Goal: Task Accomplishment & Management: Use online tool/utility

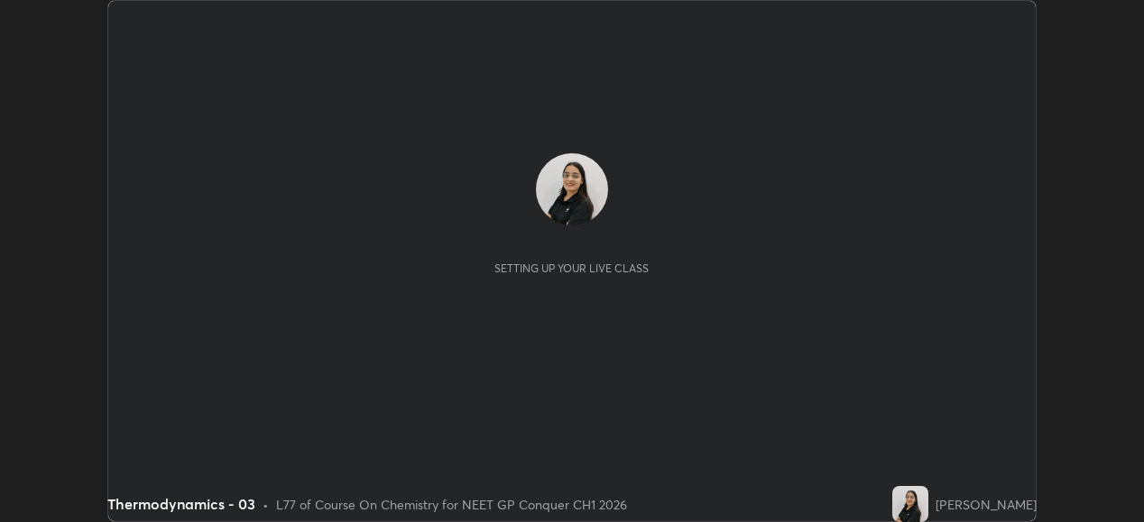
scroll to position [522, 1143]
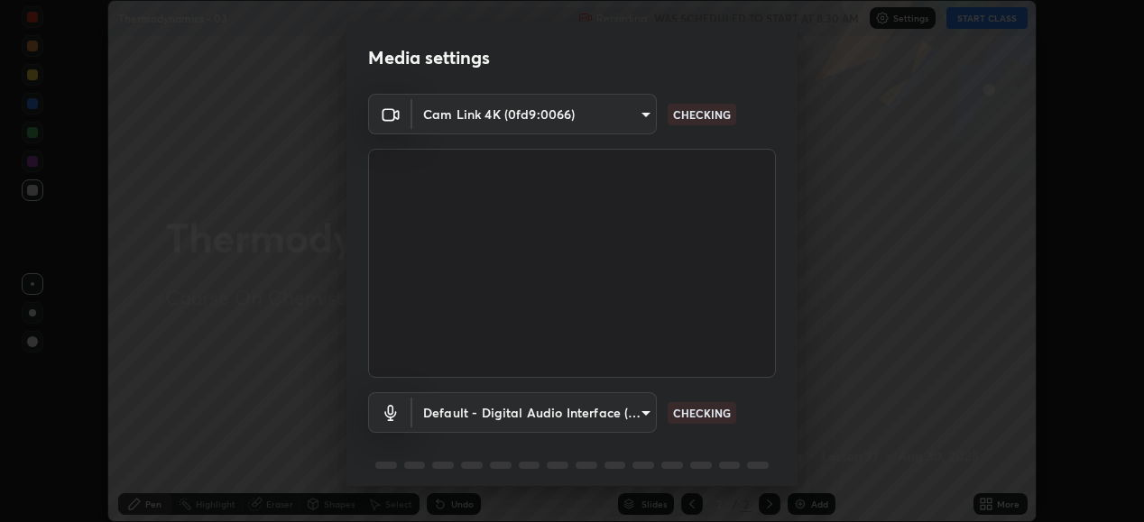
type input "1a0cd2fa9eaecc5464ce661d2c376d4f68bb2a1a8db1c3726163fcb70f995fb6"
type input "default"
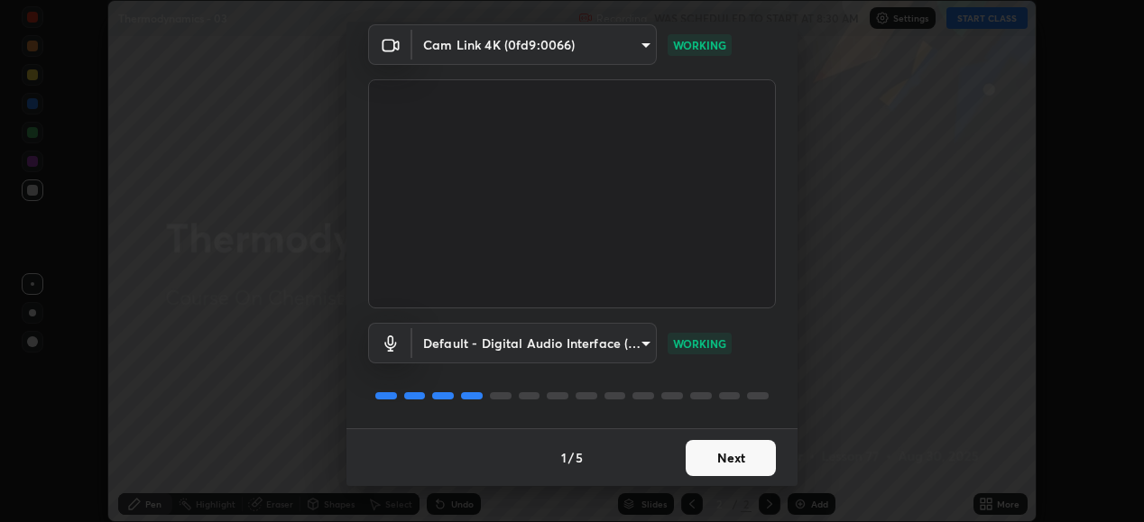
click at [706, 460] on button "Next" at bounding box center [731, 458] width 90 height 36
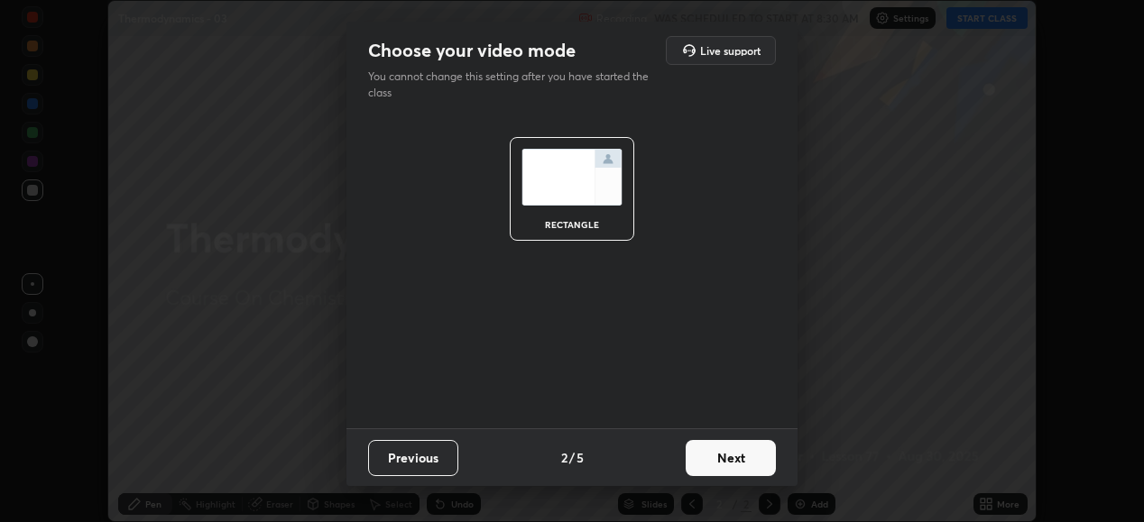
scroll to position [0, 0]
click at [704, 458] on button "Next" at bounding box center [731, 458] width 90 height 36
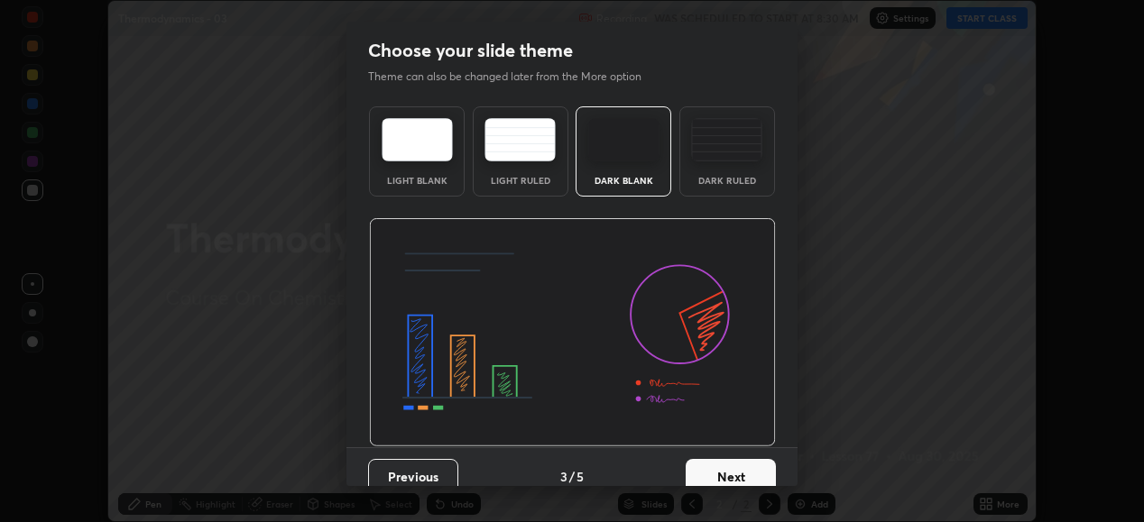
click at [705, 459] on button "Next" at bounding box center [731, 477] width 90 height 36
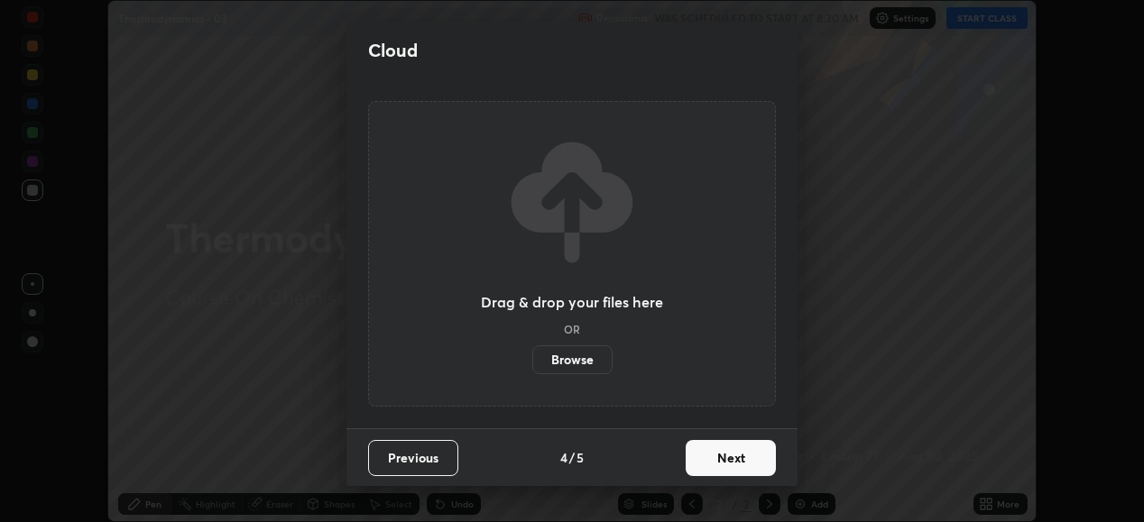
click at [705, 456] on button "Next" at bounding box center [731, 458] width 90 height 36
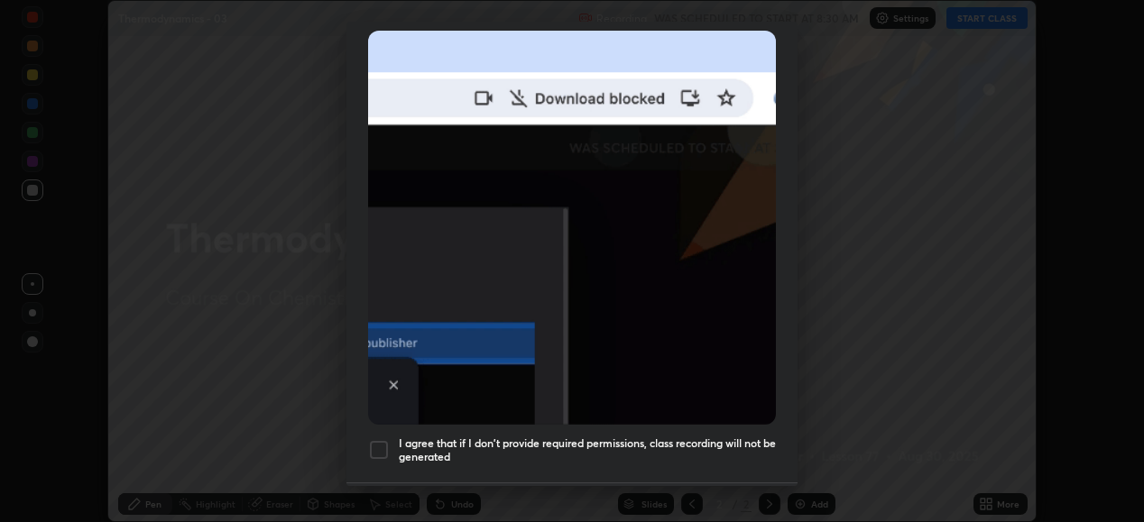
click at [378, 442] on div at bounding box center [379, 450] width 22 height 22
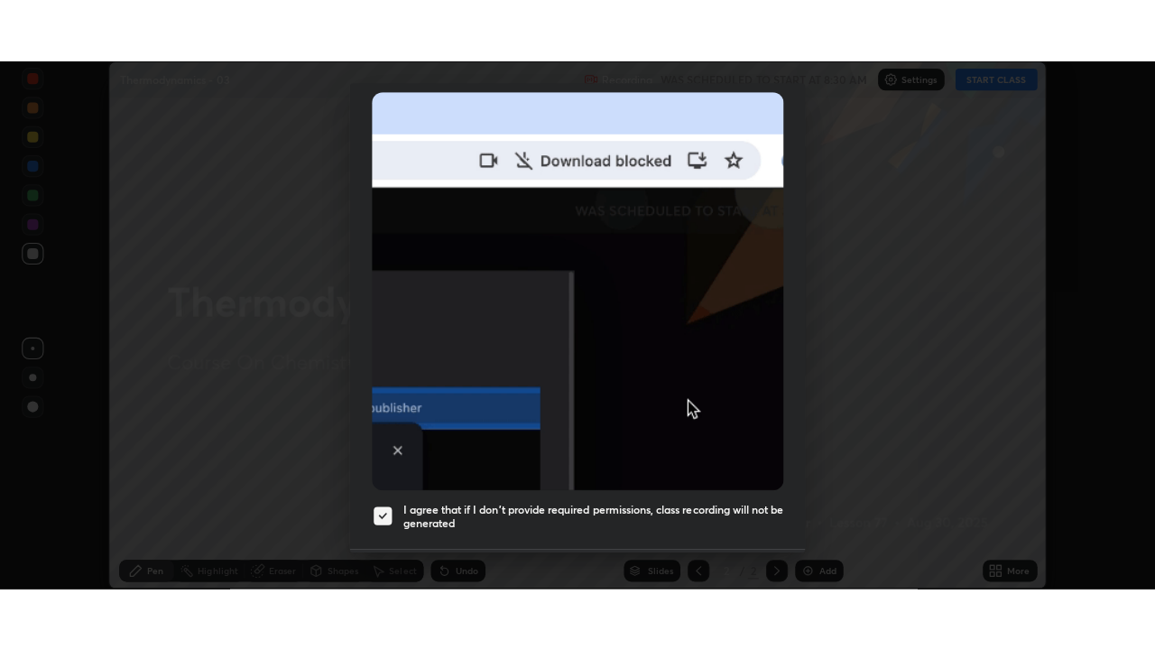
scroll to position [438, 0]
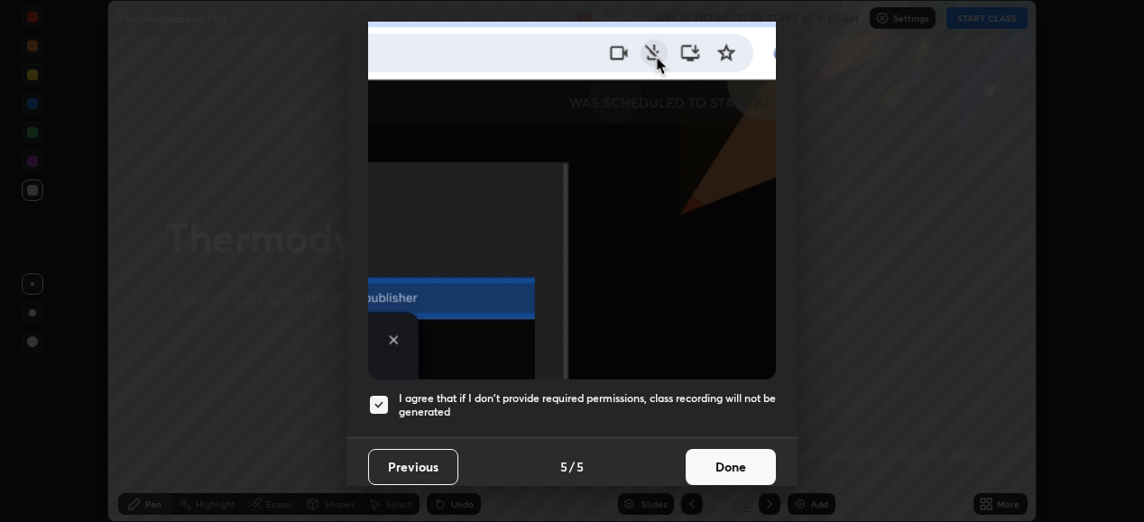
click at [714, 463] on button "Done" at bounding box center [731, 467] width 90 height 36
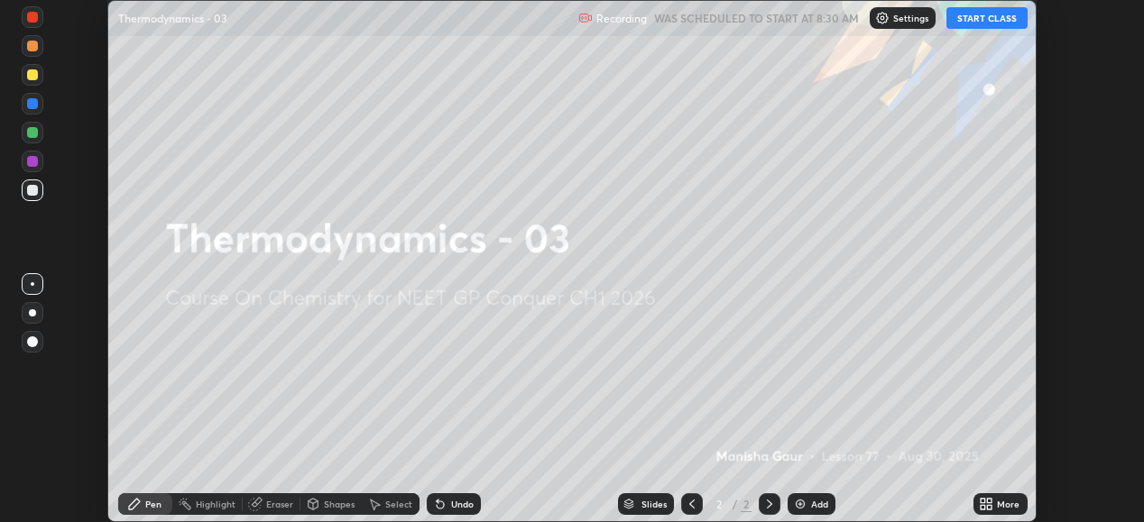
click at [981, 20] on button "START CLASS" at bounding box center [986, 18] width 81 height 22
click at [990, 501] on icon at bounding box center [989, 501] width 5 height 5
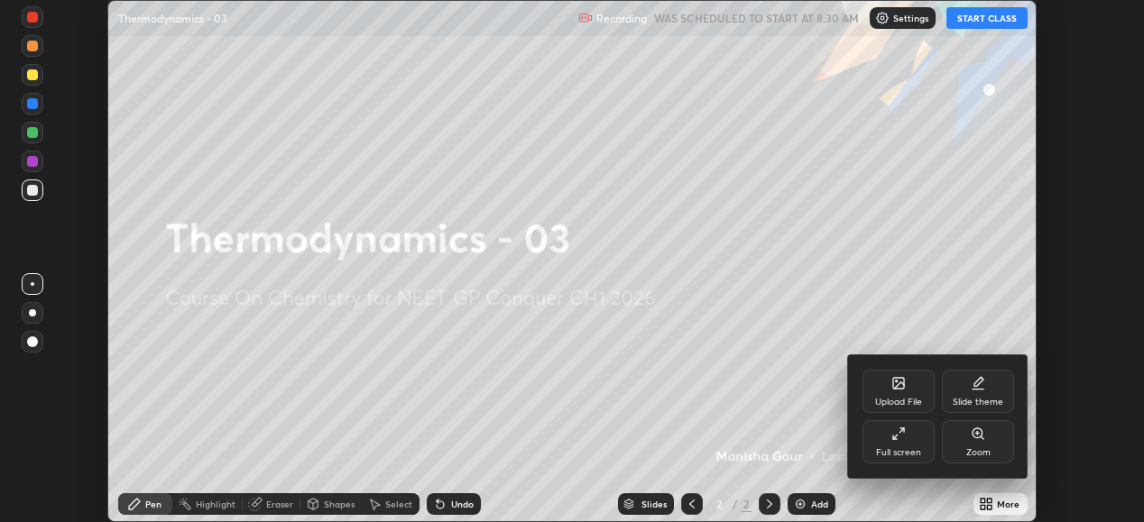
click at [883, 395] on div "Upload File" at bounding box center [898, 391] width 72 height 43
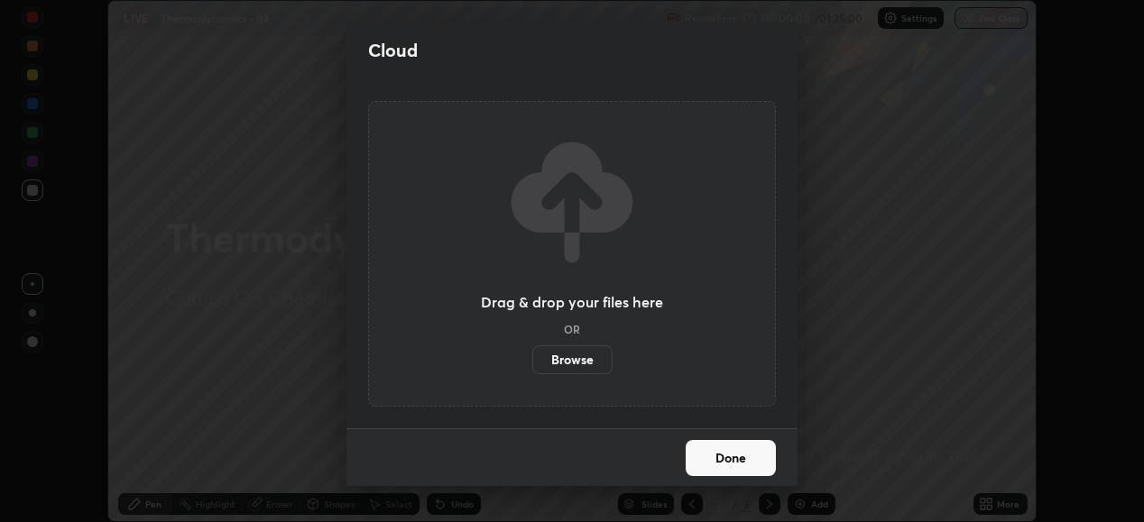
click at [889, 394] on div "Cloud Drag & drop your files here OR Browse Done" at bounding box center [572, 261] width 1144 height 522
click at [732, 459] on button "Done" at bounding box center [731, 458] width 90 height 36
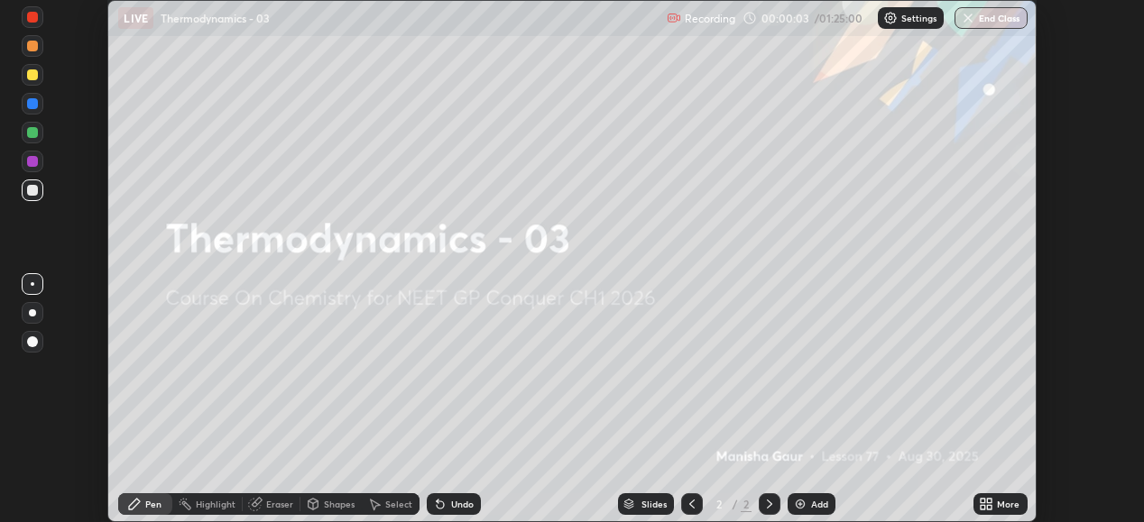
click at [999, 503] on div "More" at bounding box center [1008, 504] width 23 height 9
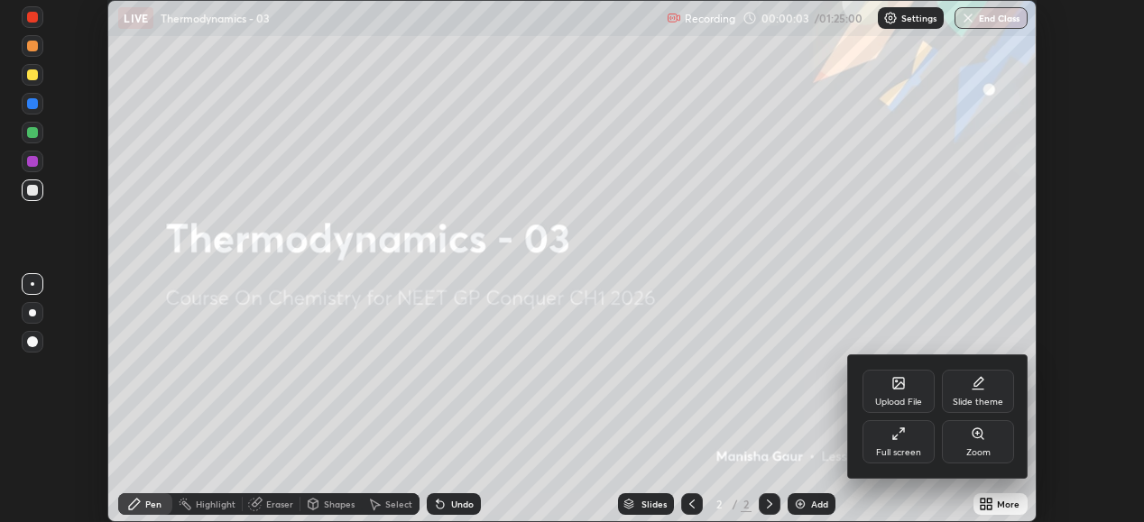
click at [889, 443] on div "Full screen" at bounding box center [898, 441] width 72 height 43
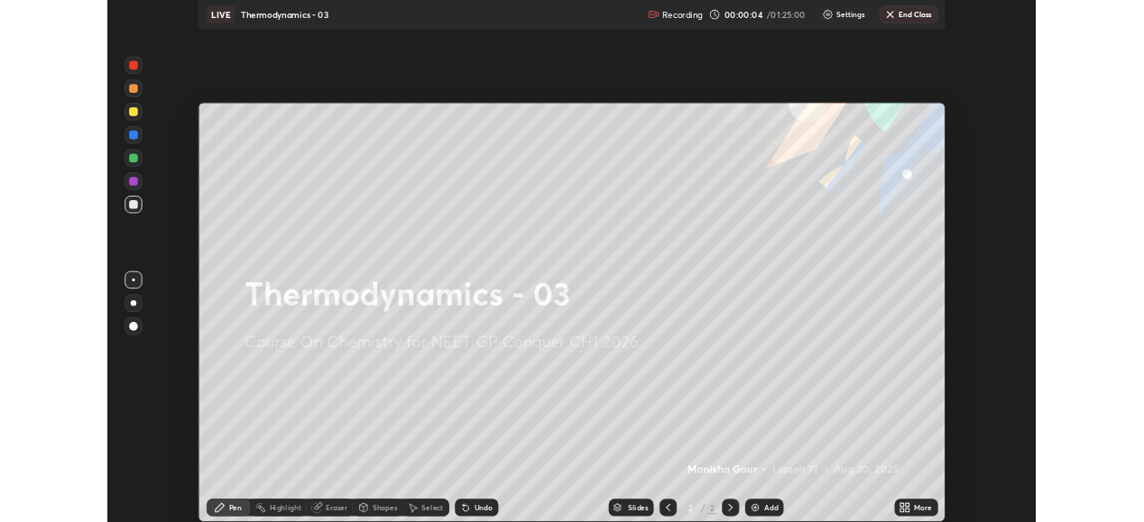
scroll to position [650, 1155]
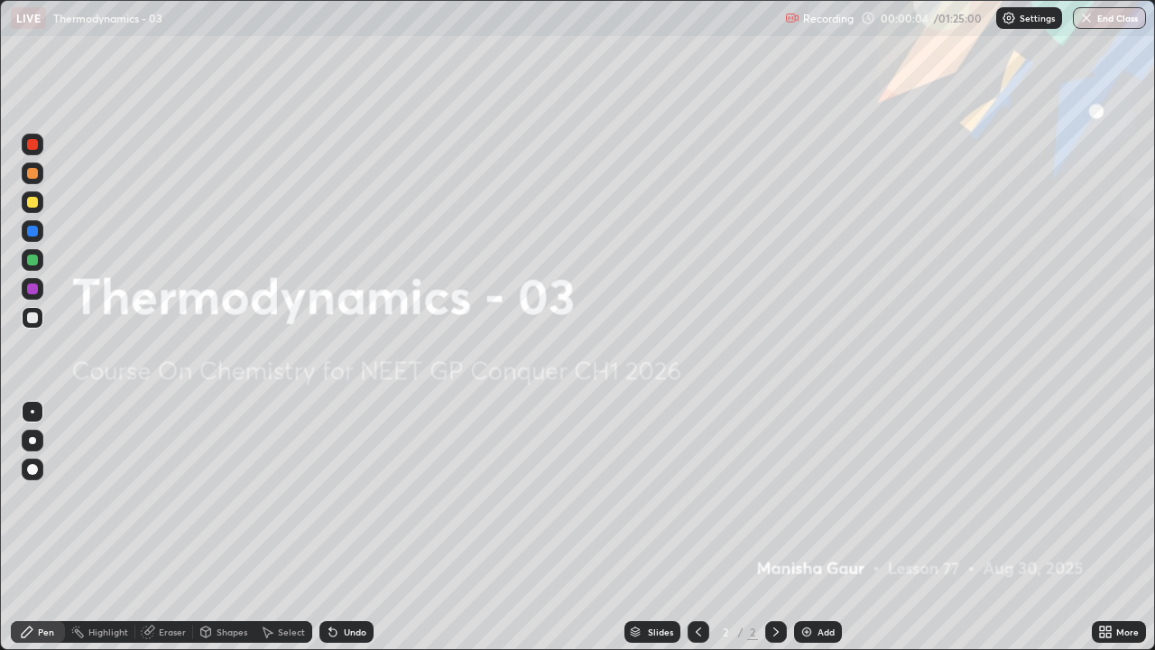
click at [1110, 521] on icon at bounding box center [1108, 634] width 5 height 5
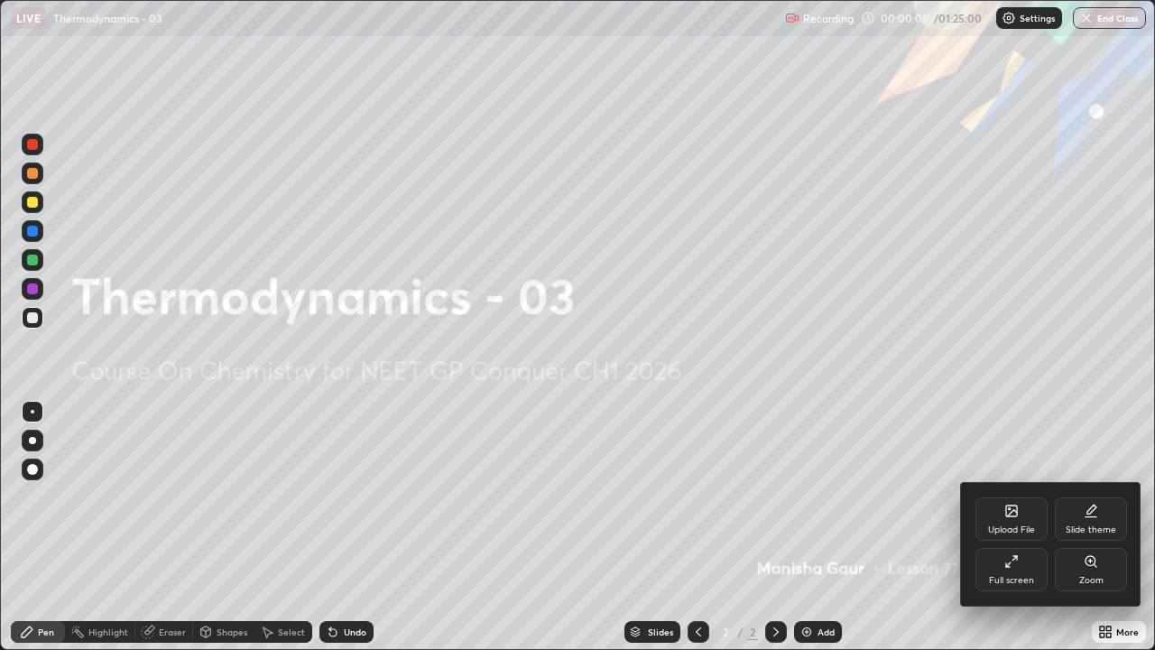
click at [1085, 521] on div "Slide theme" at bounding box center [1091, 518] width 72 height 43
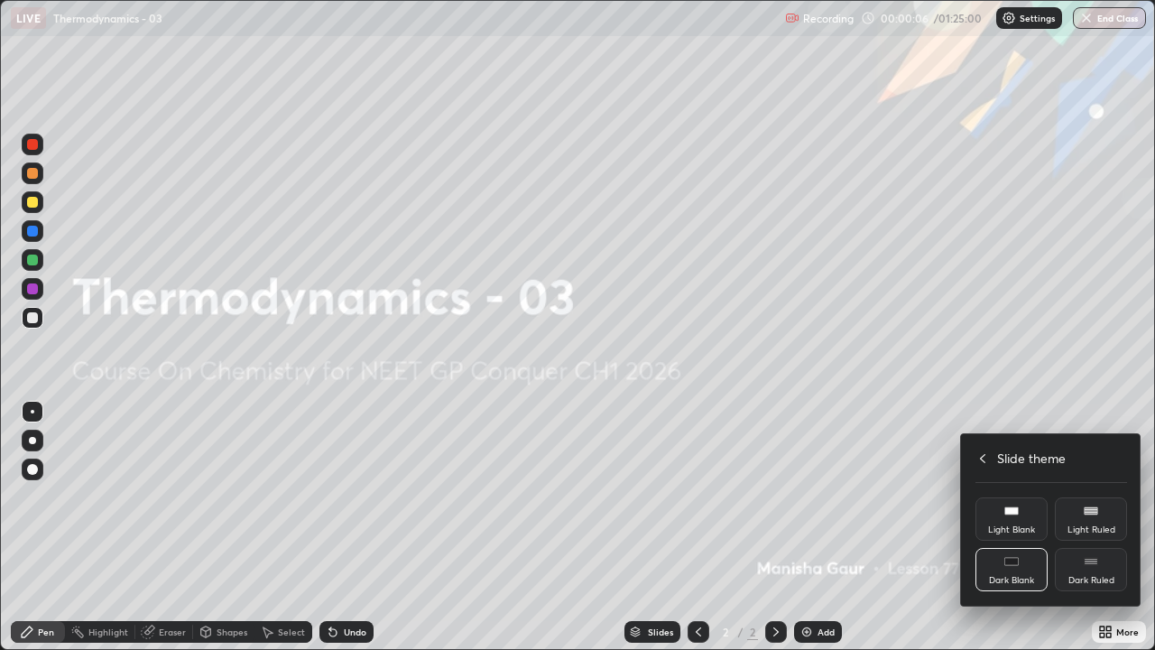
click at [1087, 521] on div "Dark Ruled" at bounding box center [1091, 569] width 72 height 43
click at [893, 448] on div at bounding box center [577, 325] width 1155 height 650
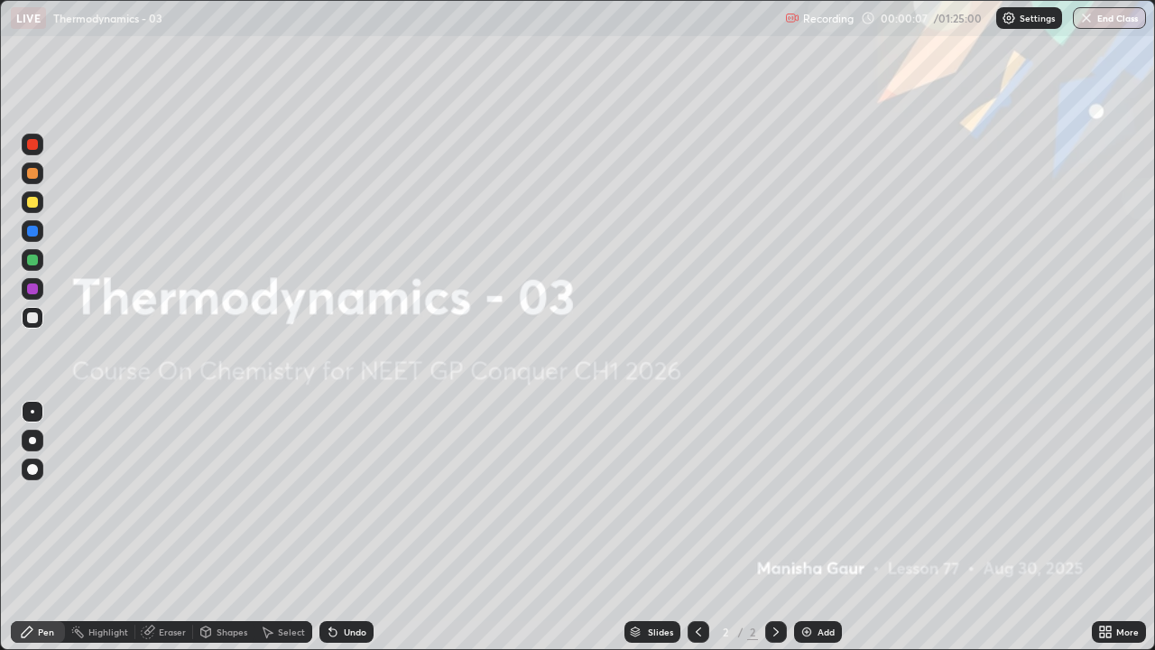
click at [812, 521] on div "Add" at bounding box center [818, 632] width 48 height 22
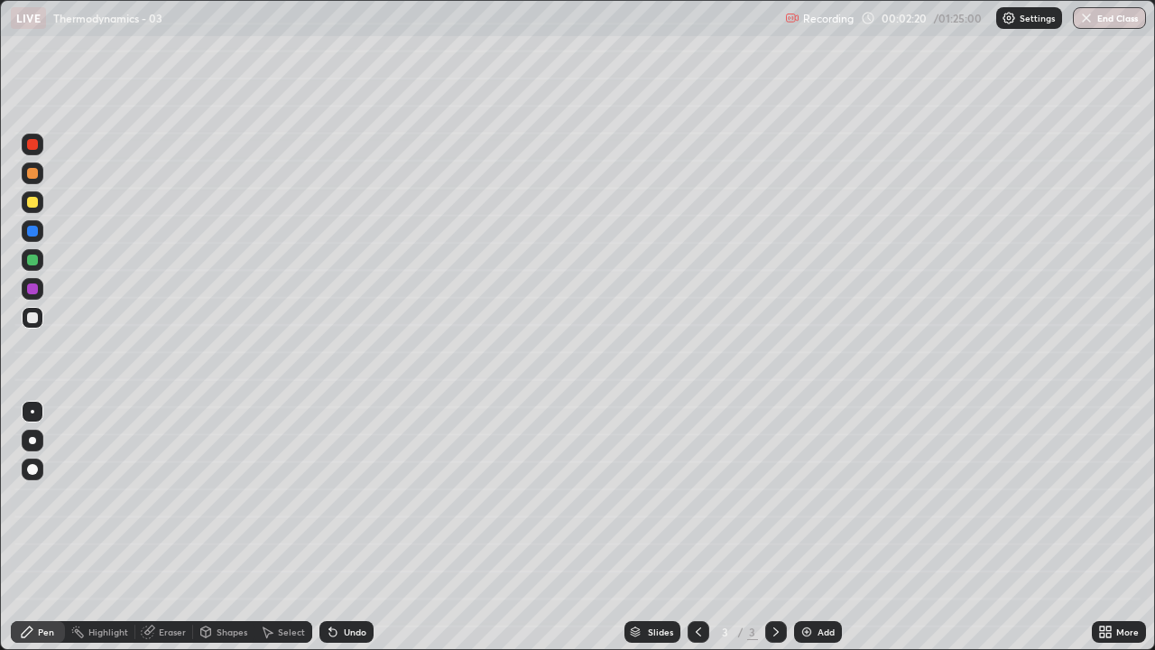
click at [217, 521] on div "Shapes" at bounding box center [232, 631] width 31 height 9
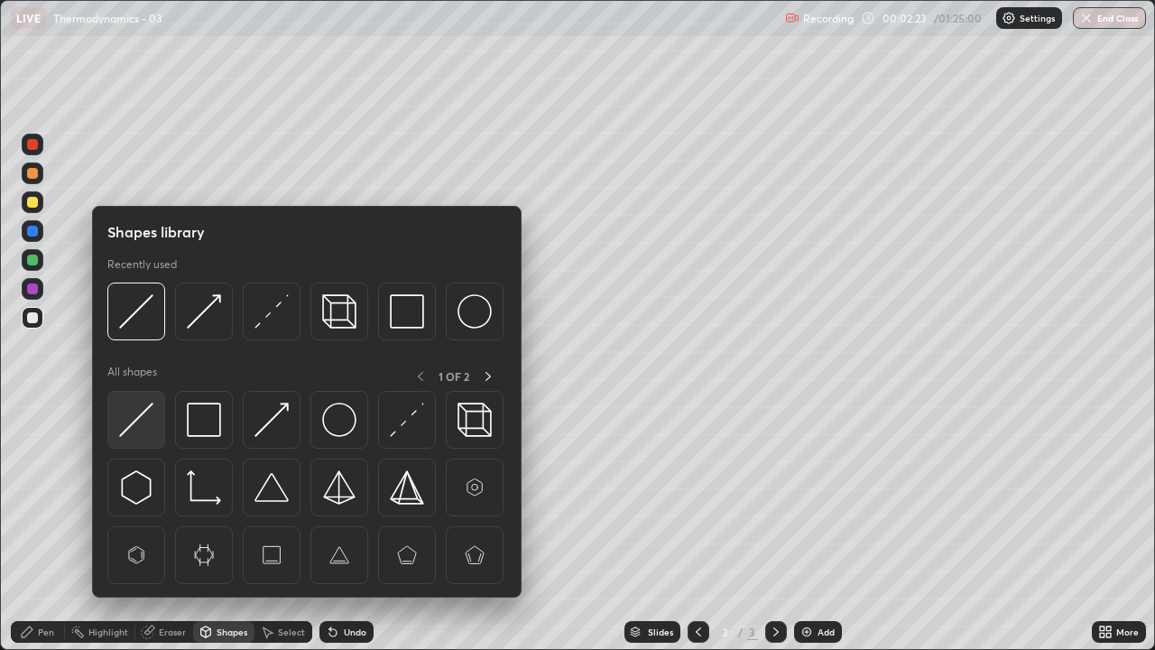
click at [140, 419] on img at bounding box center [136, 419] width 34 height 34
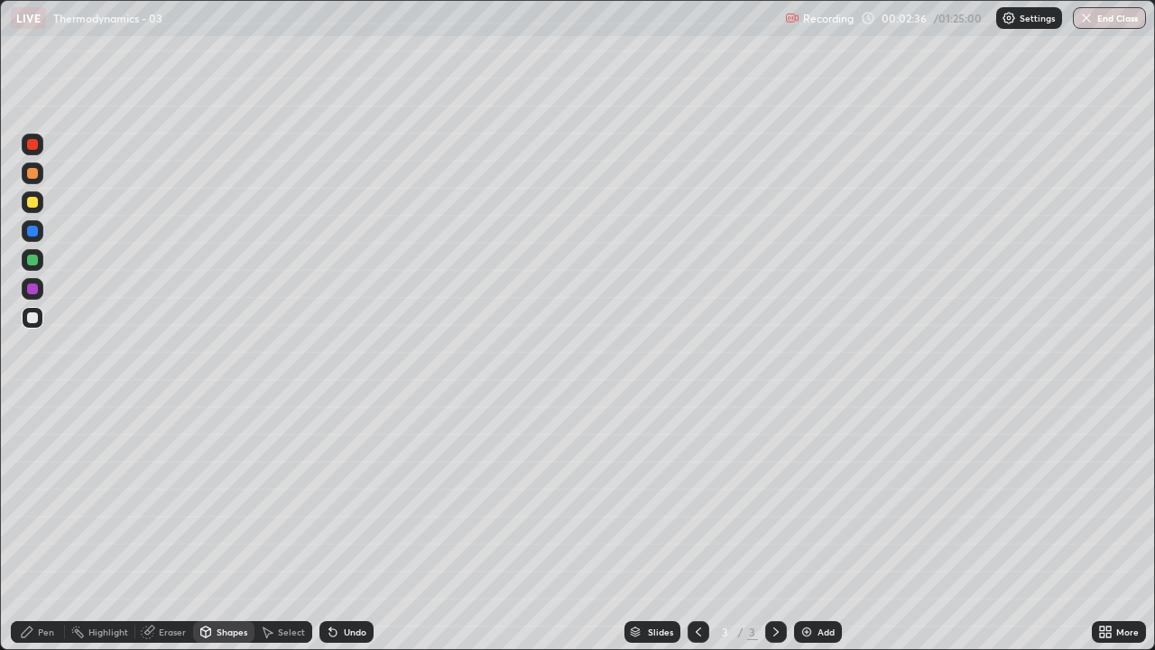
click at [246, 521] on div "Shapes" at bounding box center [223, 632] width 61 height 22
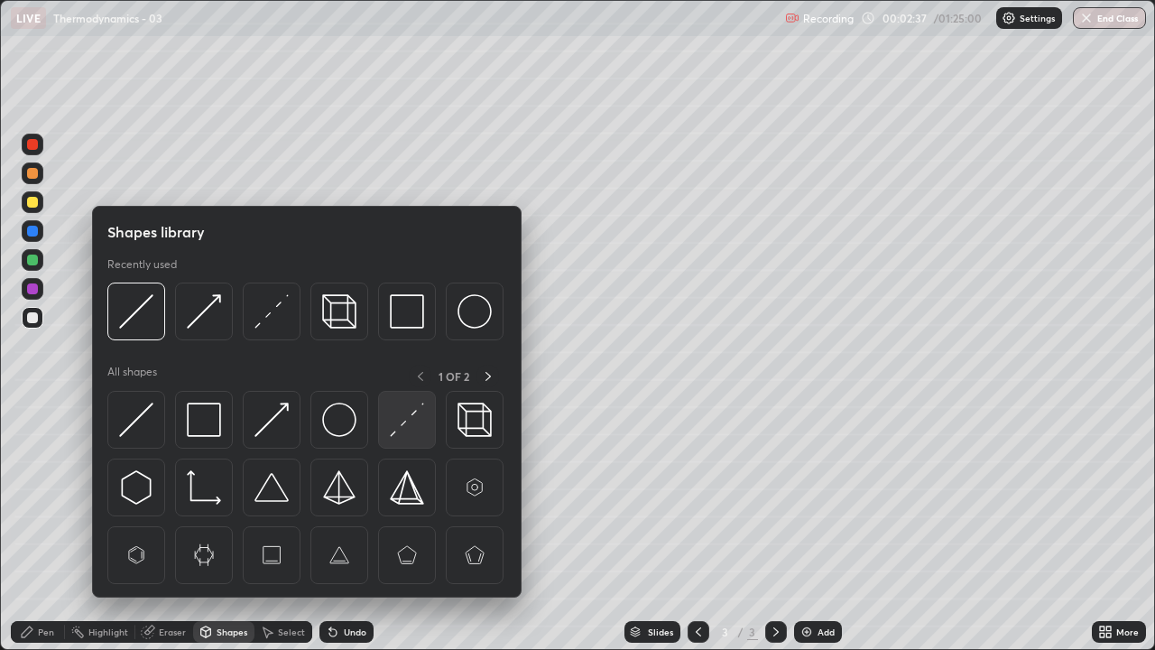
click at [407, 427] on img at bounding box center [407, 419] width 34 height 34
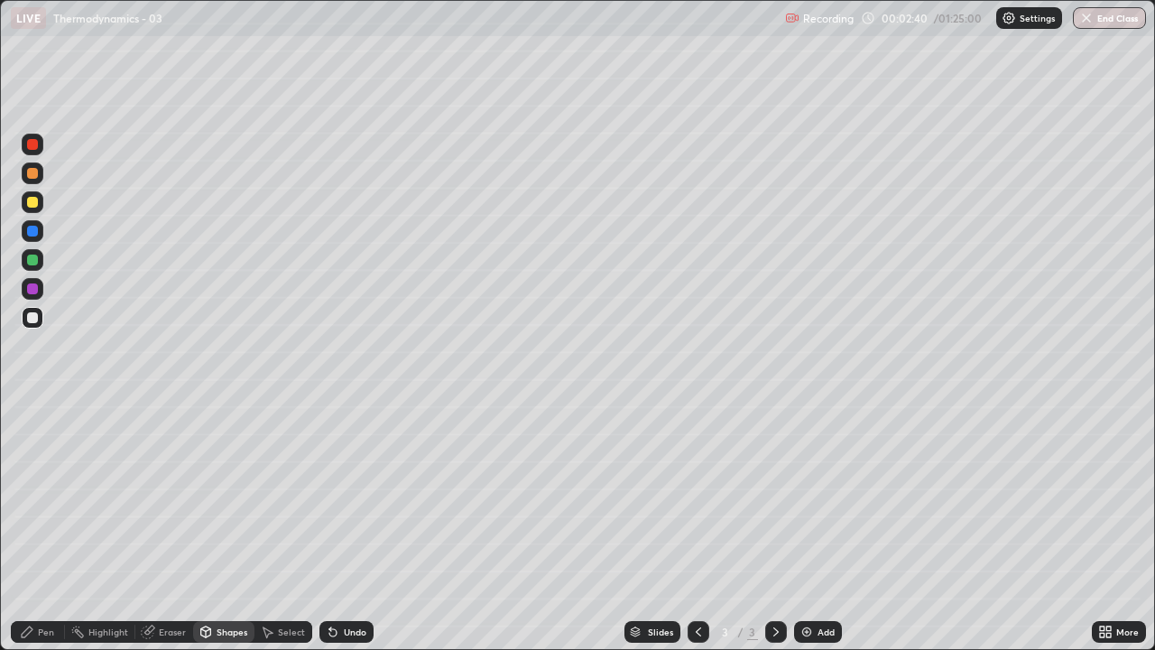
click at [245, 521] on div "Shapes" at bounding box center [232, 631] width 31 height 9
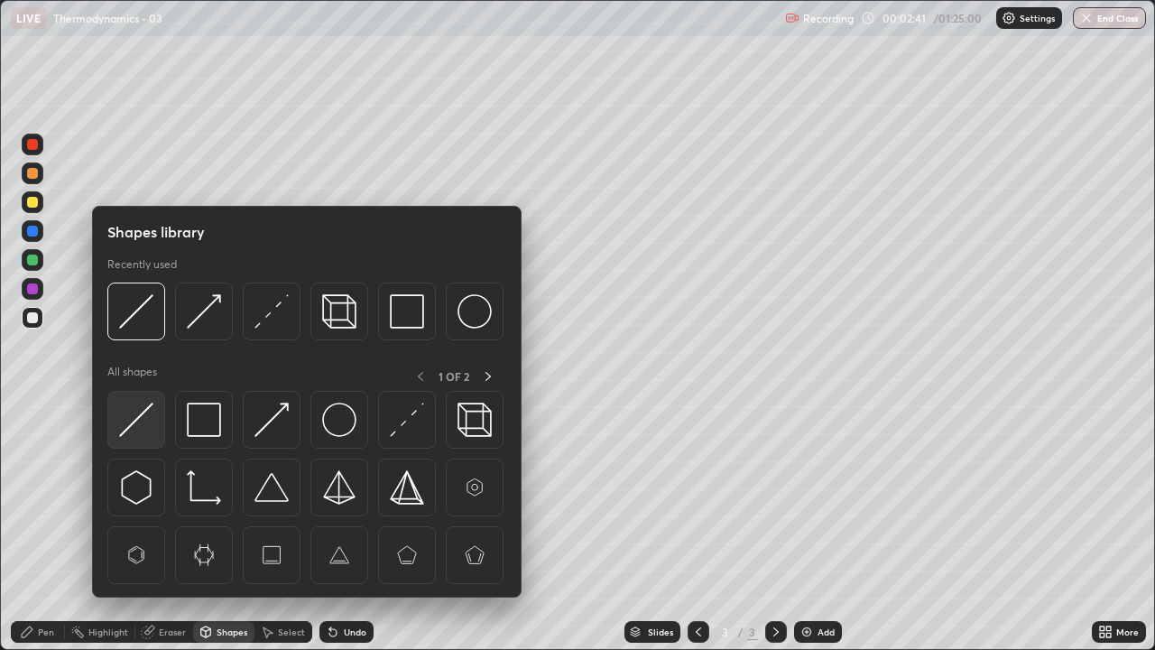
click at [155, 427] on div at bounding box center [136, 420] width 58 height 58
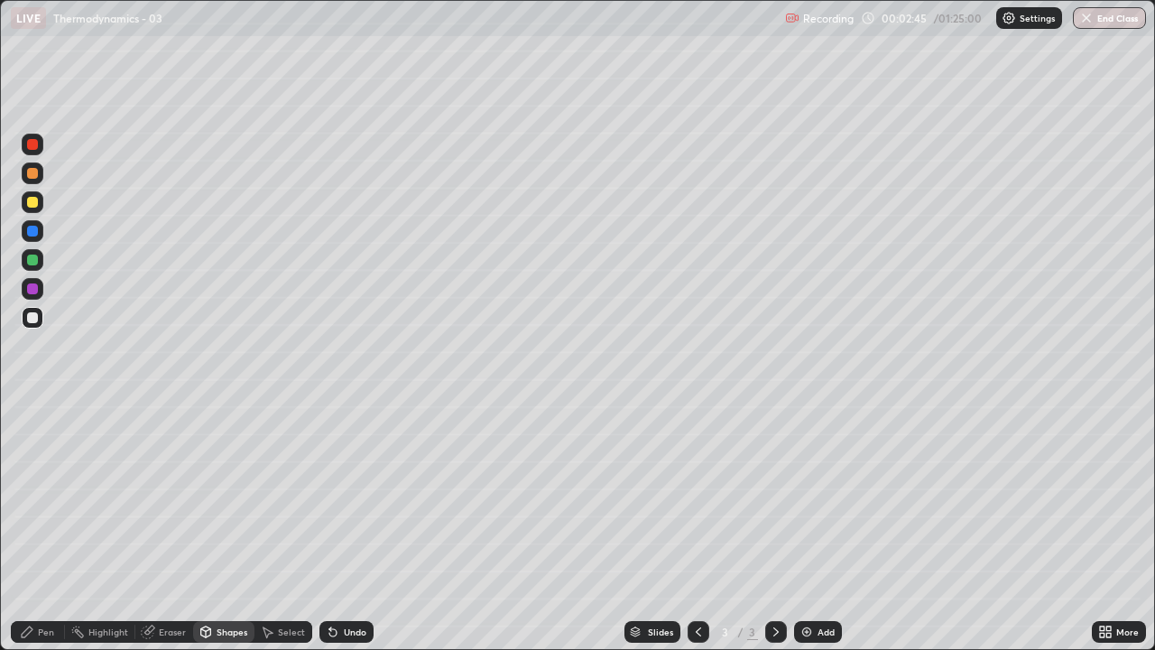
click at [48, 521] on div "Pen" at bounding box center [46, 631] width 16 height 9
click at [209, 521] on icon at bounding box center [206, 631] width 10 height 11
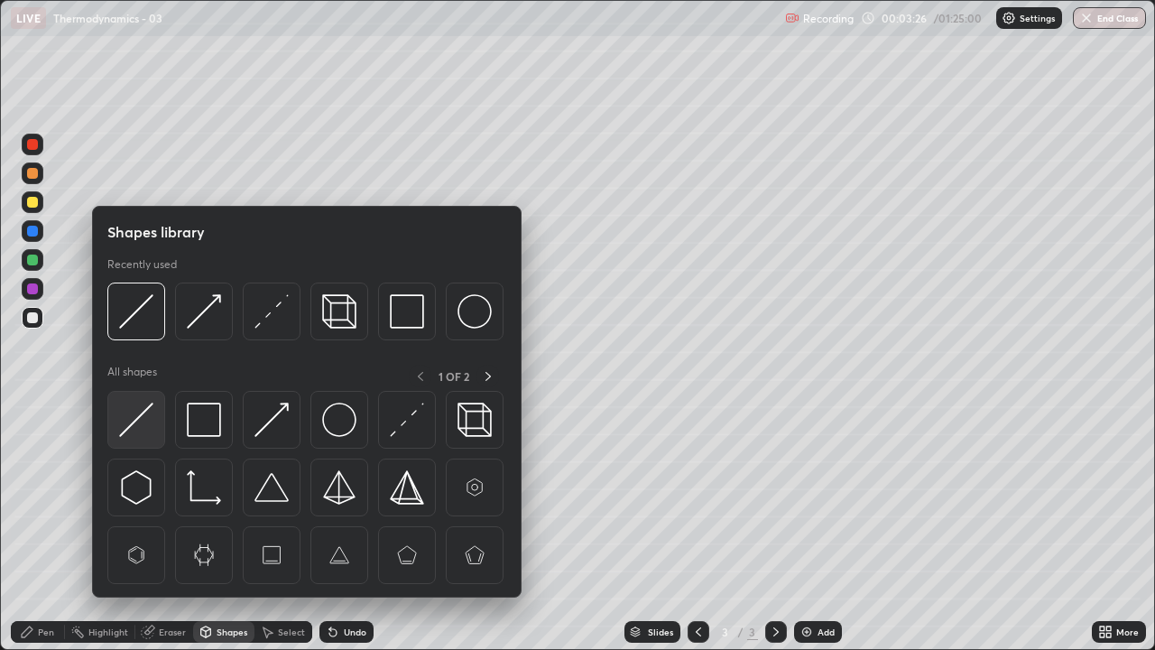
click at [140, 417] on img at bounding box center [136, 419] width 34 height 34
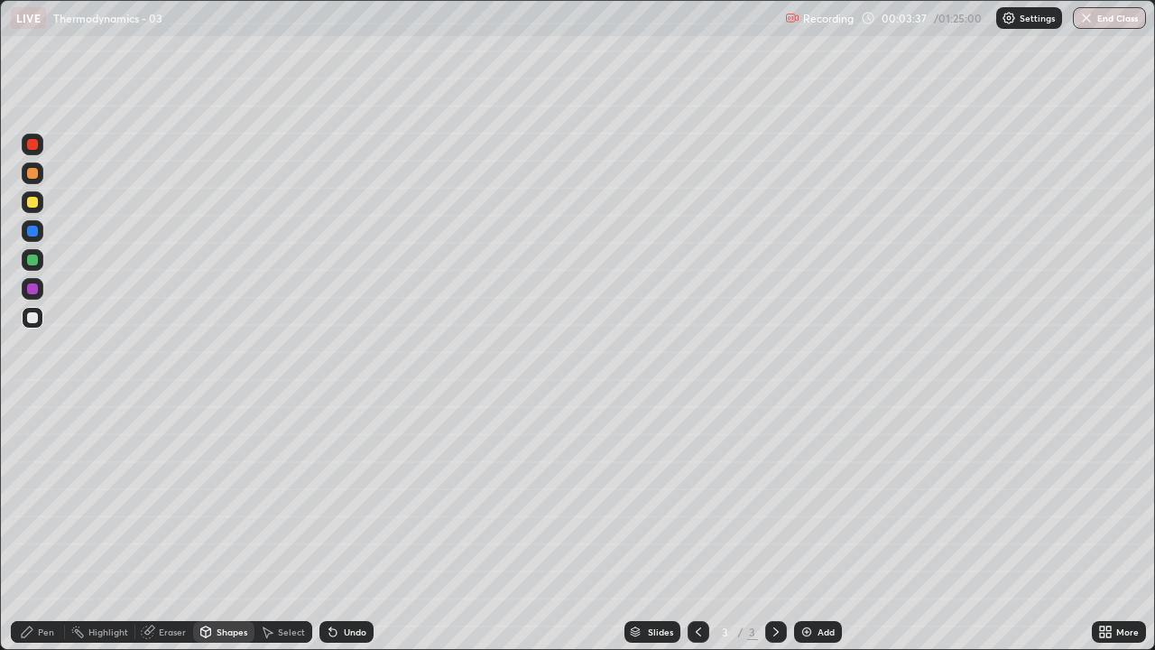
click at [55, 521] on div "Pen" at bounding box center [38, 632] width 54 height 22
click at [348, 521] on div "Undo" at bounding box center [355, 631] width 23 height 9
click at [349, 521] on div "Undo" at bounding box center [355, 631] width 23 height 9
click at [35, 201] on div at bounding box center [32, 202] width 11 height 11
click at [31, 259] on div at bounding box center [32, 259] width 11 height 11
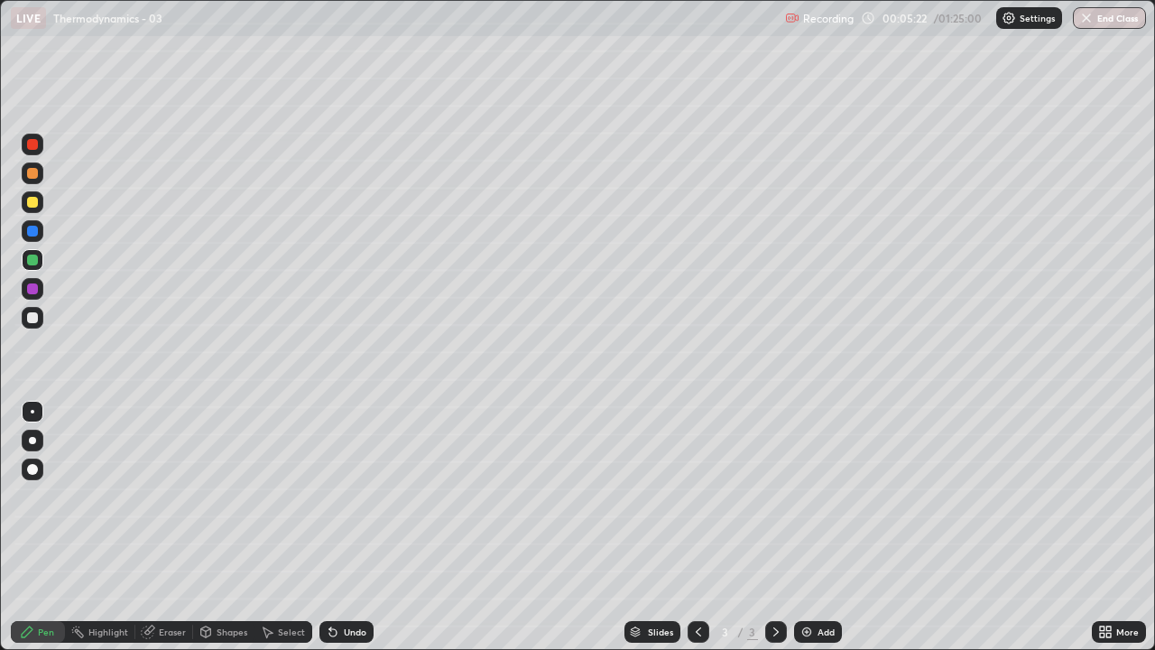
click at [165, 521] on div "Eraser" at bounding box center [172, 631] width 27 height 9
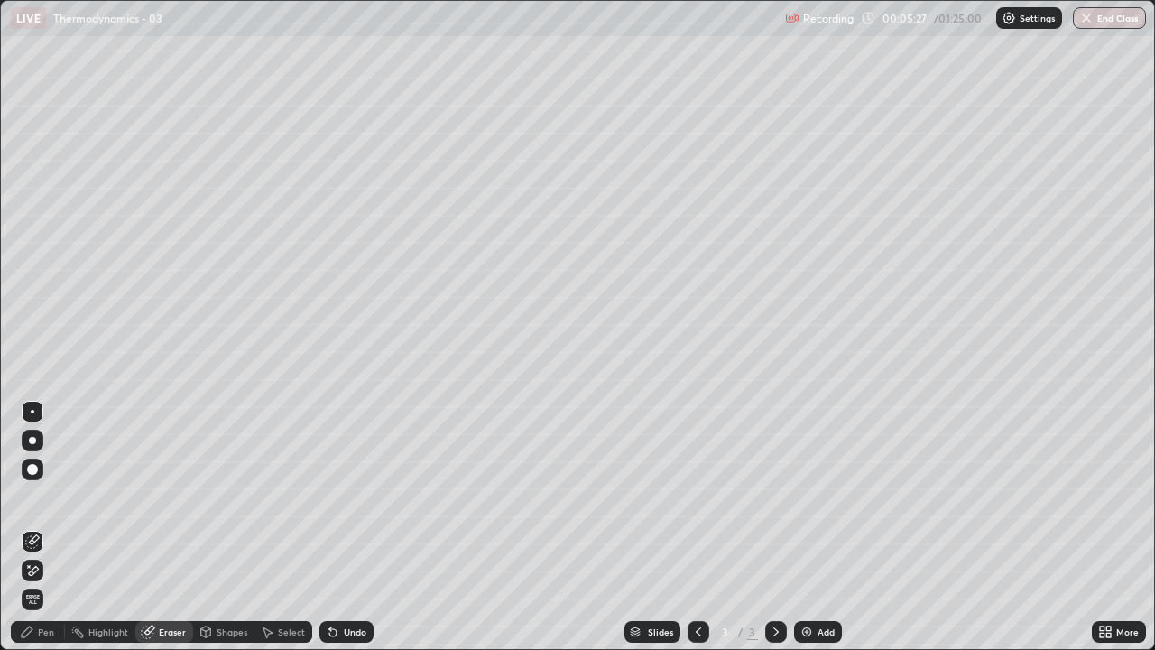
click at [39, 521] on div "Pen" at bounding box center [46, 631] width 16 height 9
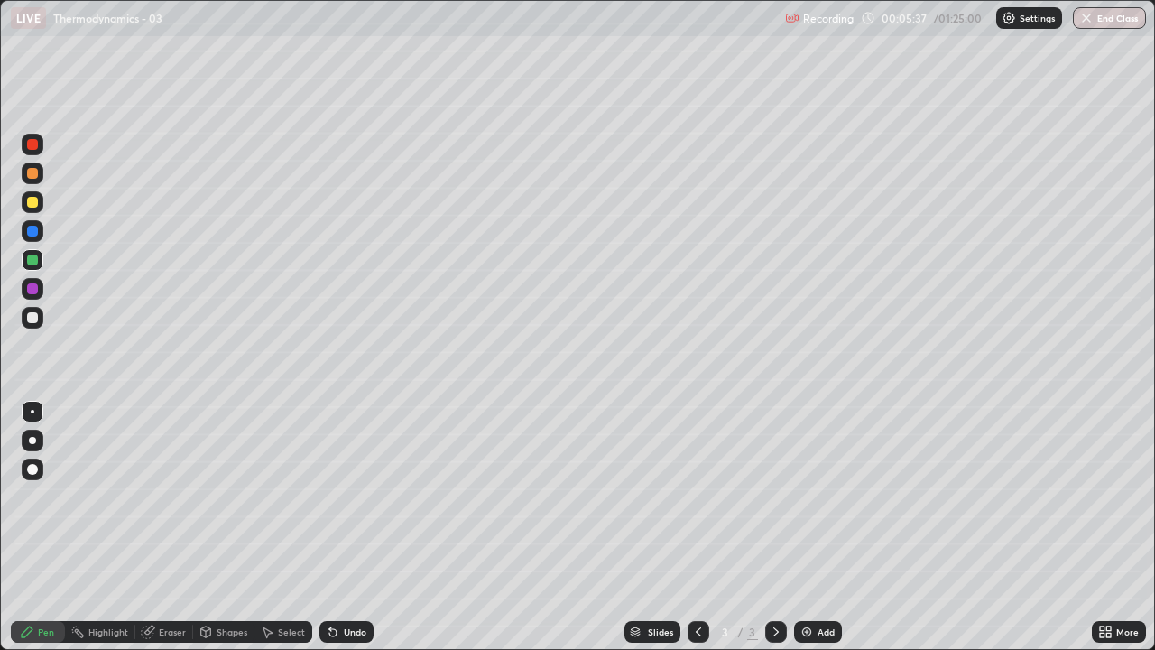
click at [35, 321] on div at bounding box center [32, 317] width 11 height 11
click at [34, 229] on div at bounding box center [32, 231] width 11 height 11
click at [29, 290] on div at bounding box center [32, 288] width 11 height 11
click at [31, 320] on div at bounding box center [32, 317] width 11 height 11
click at [344, 521] on div "Undo" at bounding box center [355, 631] width 23 height 9
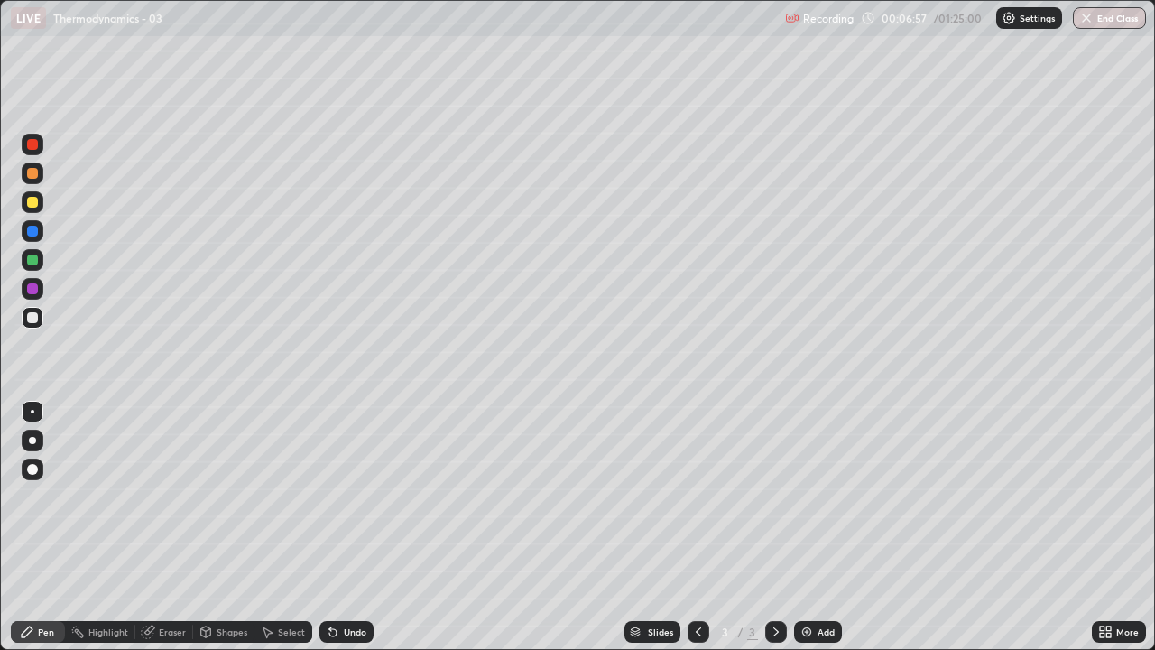
click at [344, 521] on div "Undo" at bounding box center [355, 631] width 23 height 9
click at [341, 521] on div "Undo" at bounding box center [346, 632] width 54 height 22
click at [343, 521] on div "Undo" at bounding box center [346, 632] width 54 height 22
click at [340, 521] on div "Undo" at bounding box center [346, 632] width 54 height 22
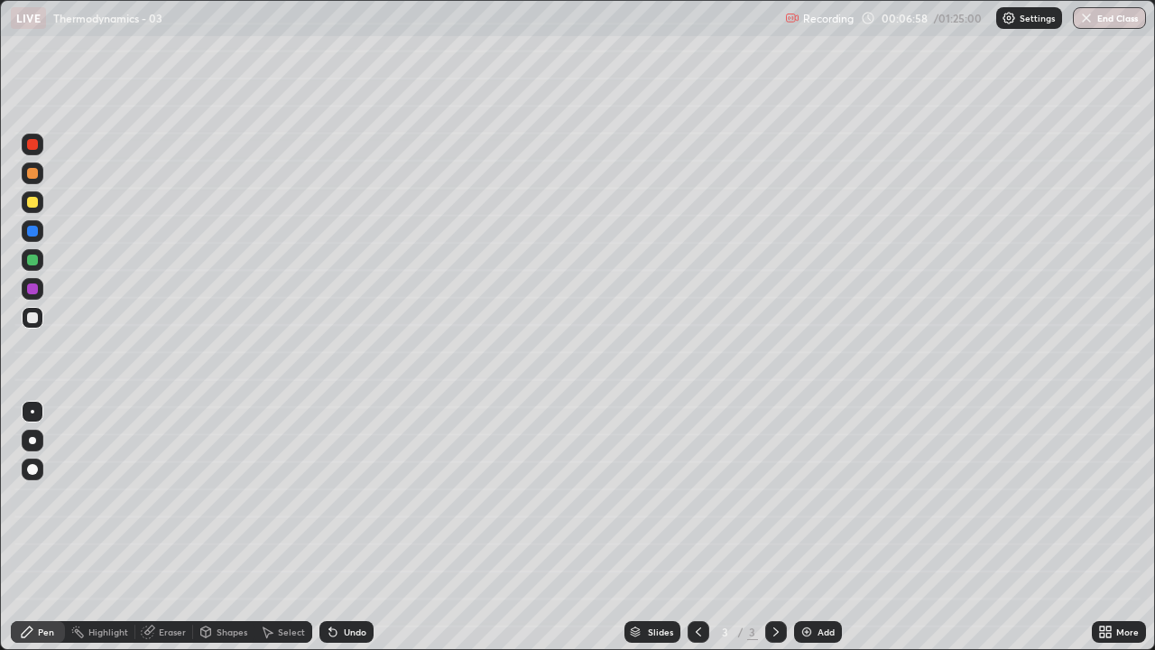
click at [344, 521] on div "Undo" at bounding box center [355, 631] width 23 height 9
click at [344, 521] on div "Undo" at bounding box center [346, 632] width 54 height 22
click at [344, 521] on div "Undo" at bounding box center [355, 631] width 23 height 9
click at [343, 521] on div "Undo" at bounding box center [346, 632] width 54 height 22
click at [341, 521] on div "Undo" at bounding box center [346, 632] width 54 height 22
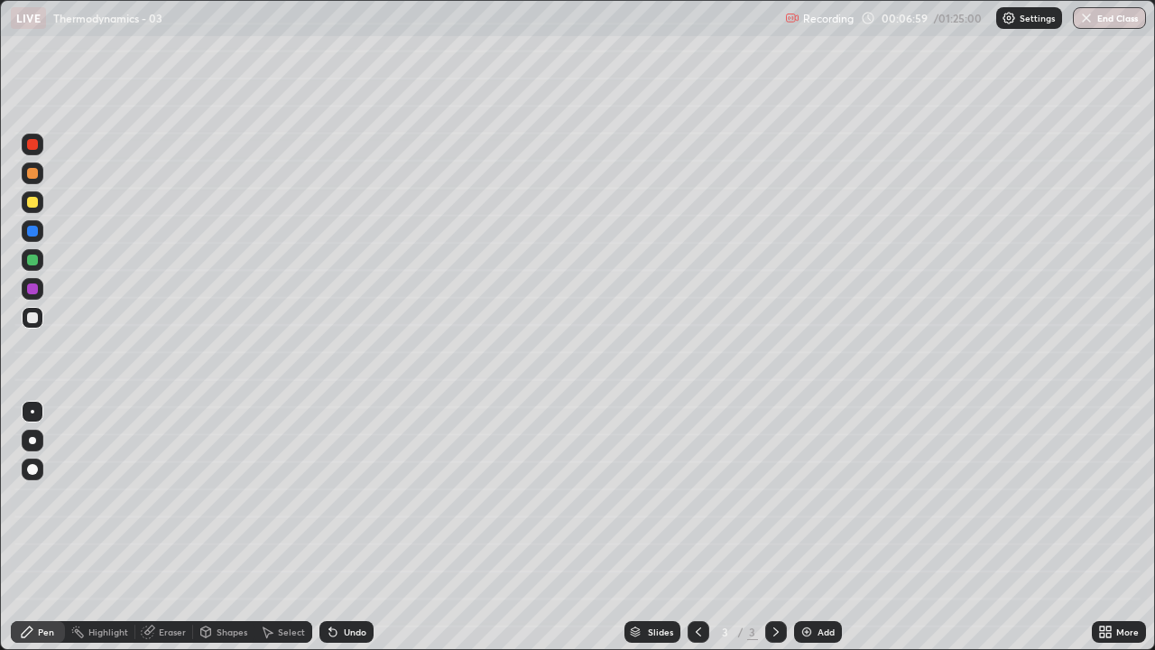
click at [343, 521] on div "Undo" at bounding box center [346, 632] width 54 height 22
click at [344, 521] on div "Undo" at bounding box center [355, 631] width 23 height 9
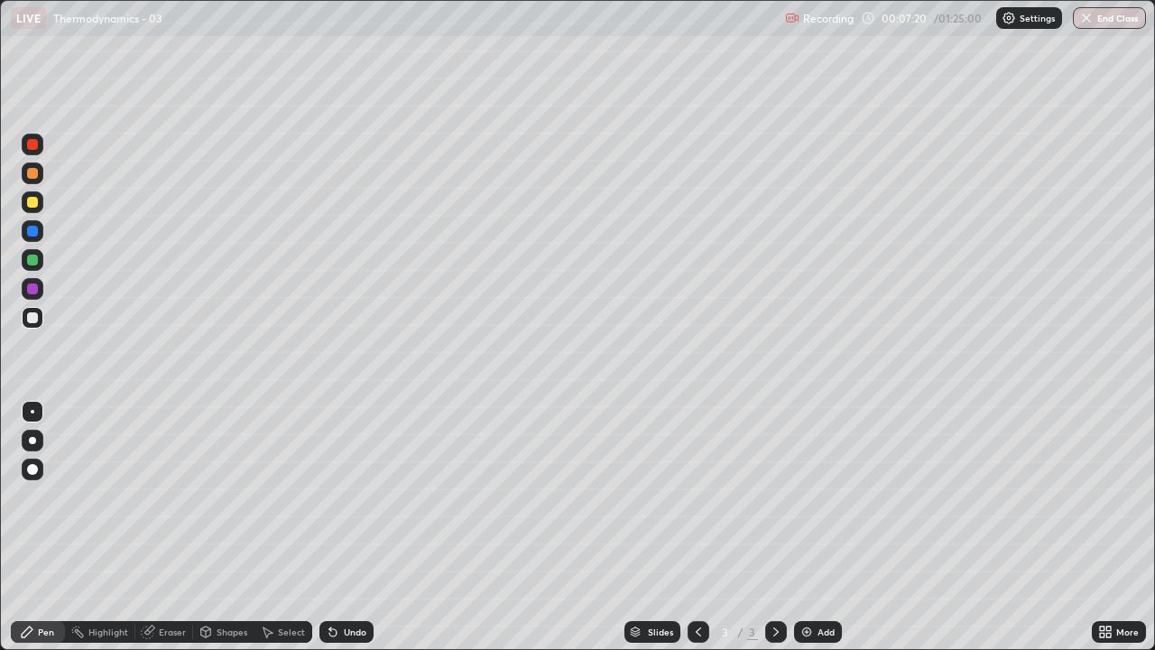
click at [32, 290] on div at bounding box center [32, 288] width 11 height 11
click at [220, 521] on div "Shapes" at bounding box center [232, 631] width 31 height 9
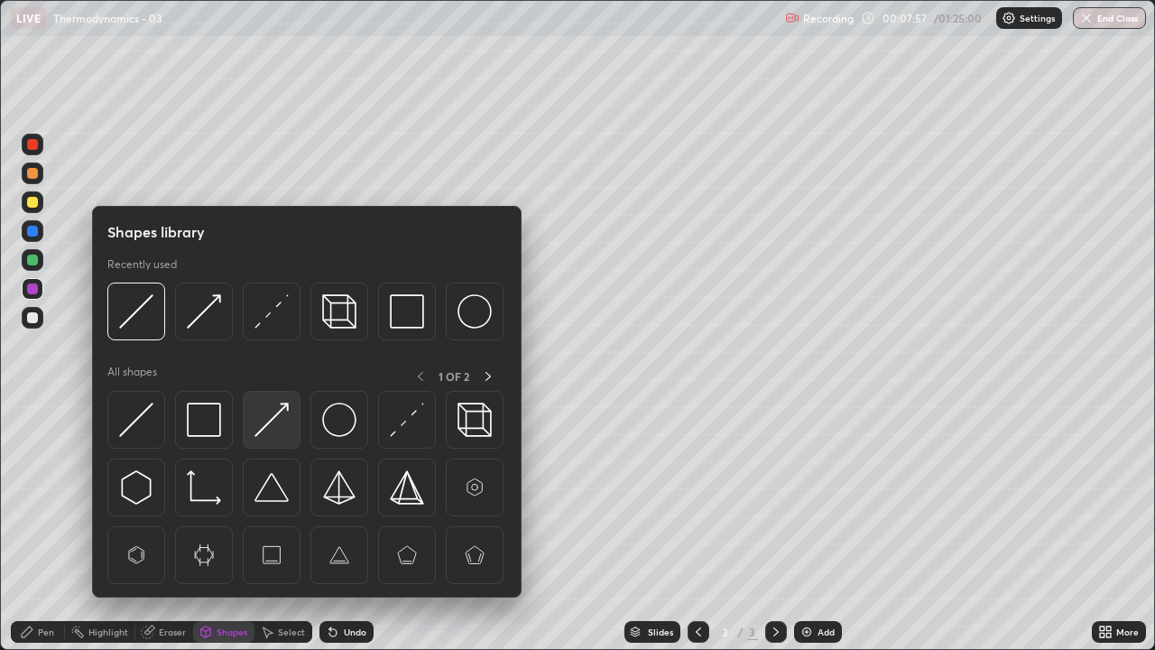
click at [273, 430] on img at bounding box center [271, 419] width 34 height 34
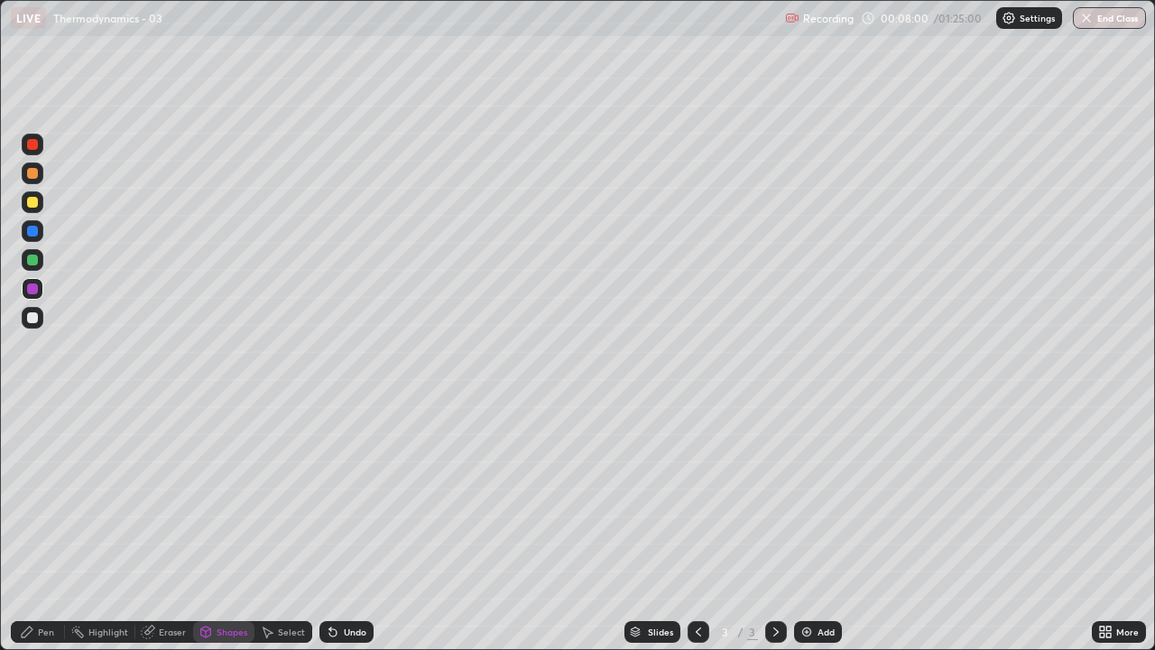
click at [357, 521] on div "Undo" at bounding box center [355, 631] width 23 height 9
click at [47, 521] on div "Pen" at bounding box center [46, 631] width 16 height 9
click at [35, 263] on div at bounding box center [32, 259] width 11 height 11
click at [349, 521] on div "Undo" at bounding box center [346, 632] width 54 height 22
click at [169, 521] on div "Eraser" at bounding box center [172, 631] width 27 height 9
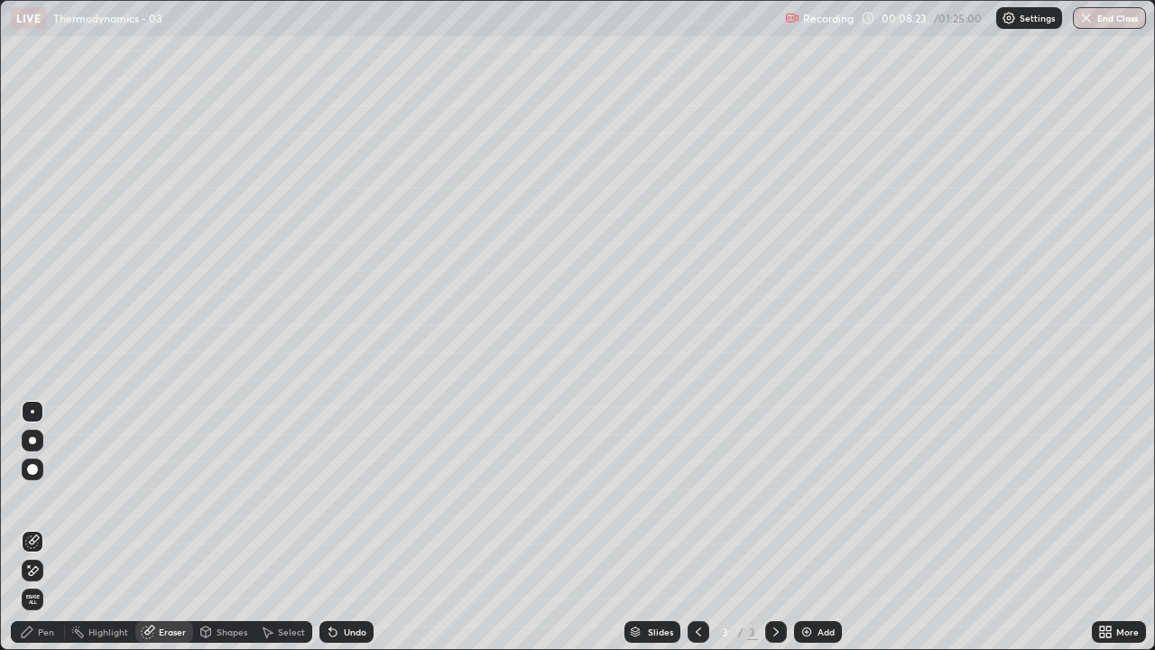
click at [222, 521] on div "Shapes" at bounding box center [232, 631] width 31 height 9
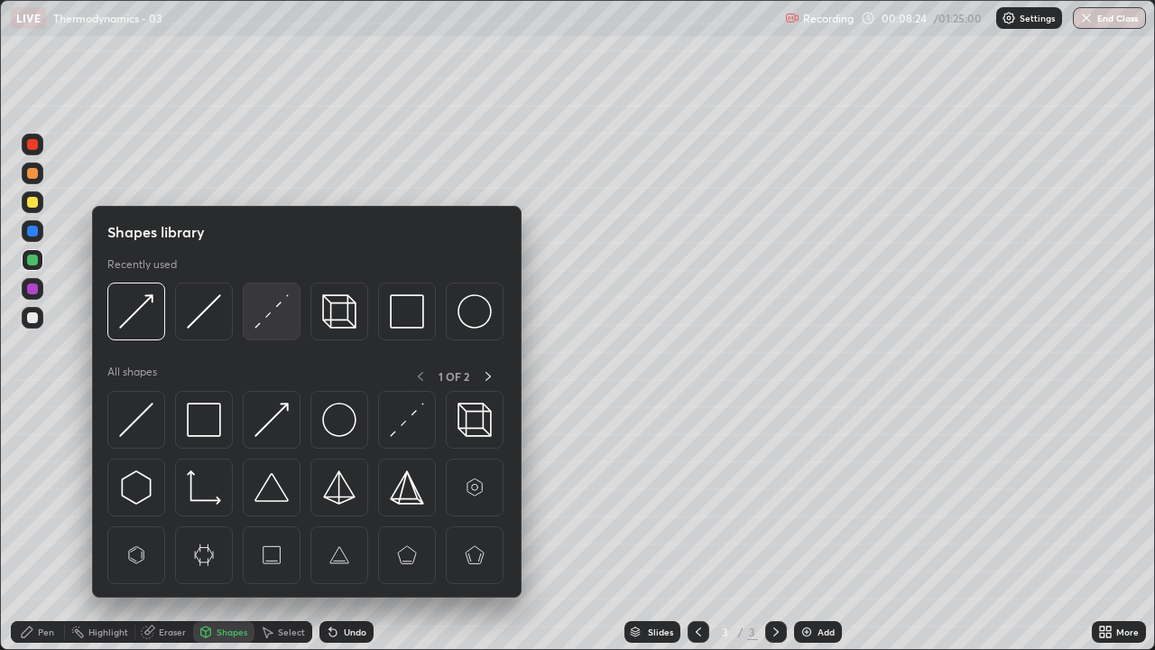
click at [264, 317] on img at bounding box center [271, 311] width 34 height 34
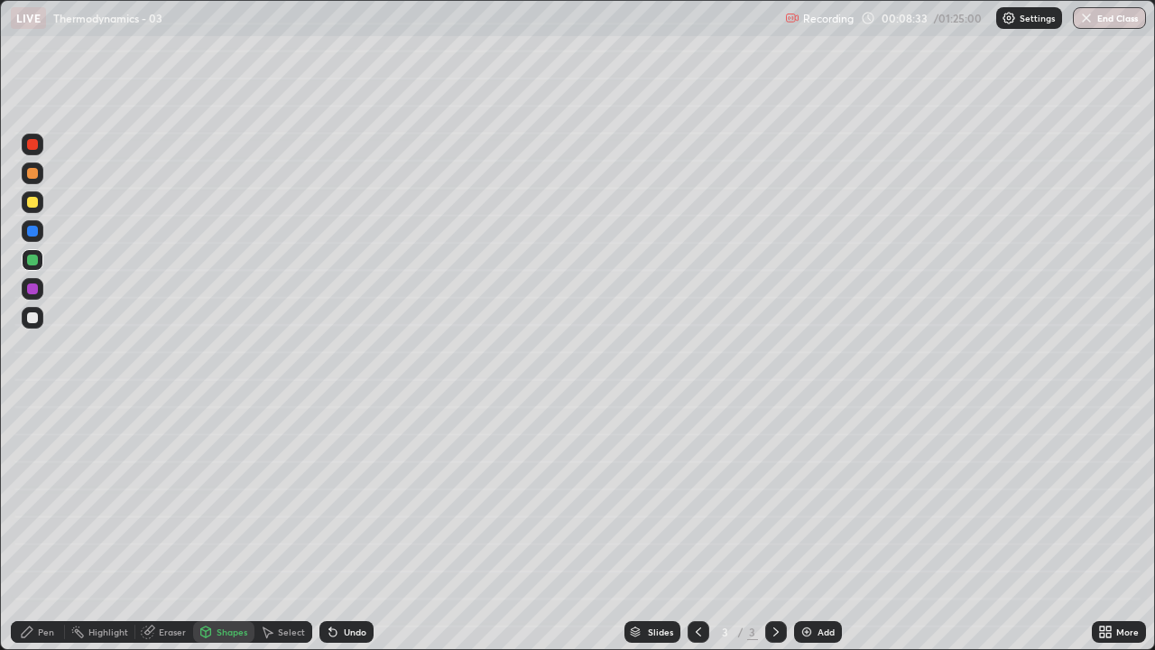
click at [227, 521] on div "Shapes" at bounding box center [232, 631] width 31 height 9
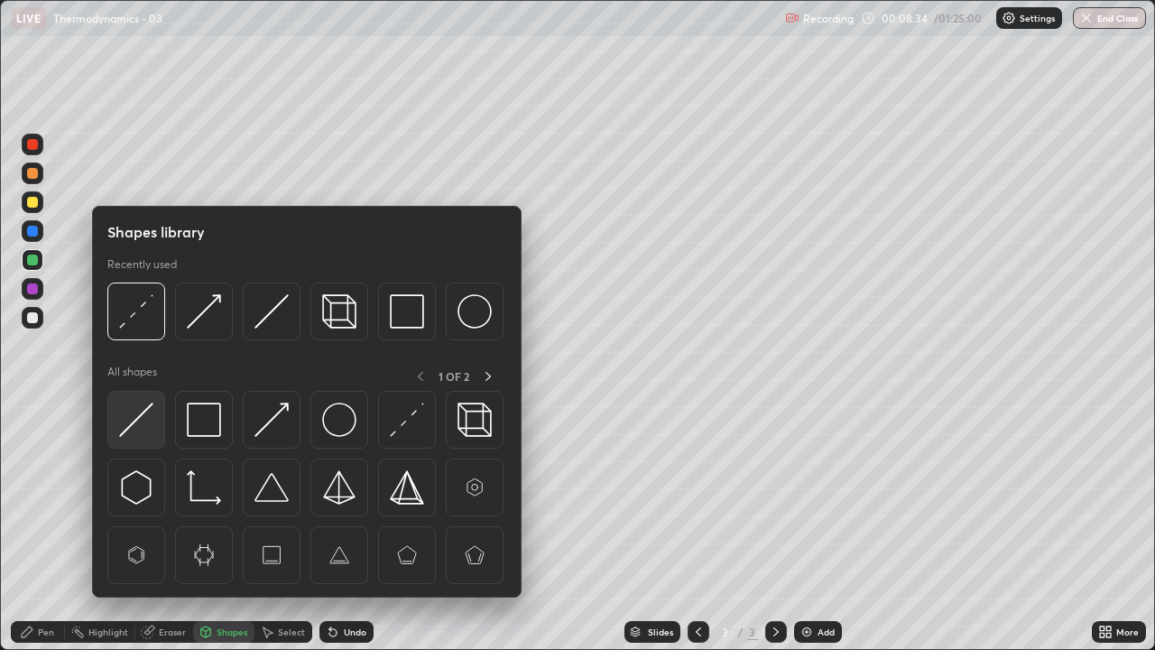
click at [140, 423] on img at bounding box center [136, 419] width 34 height 34
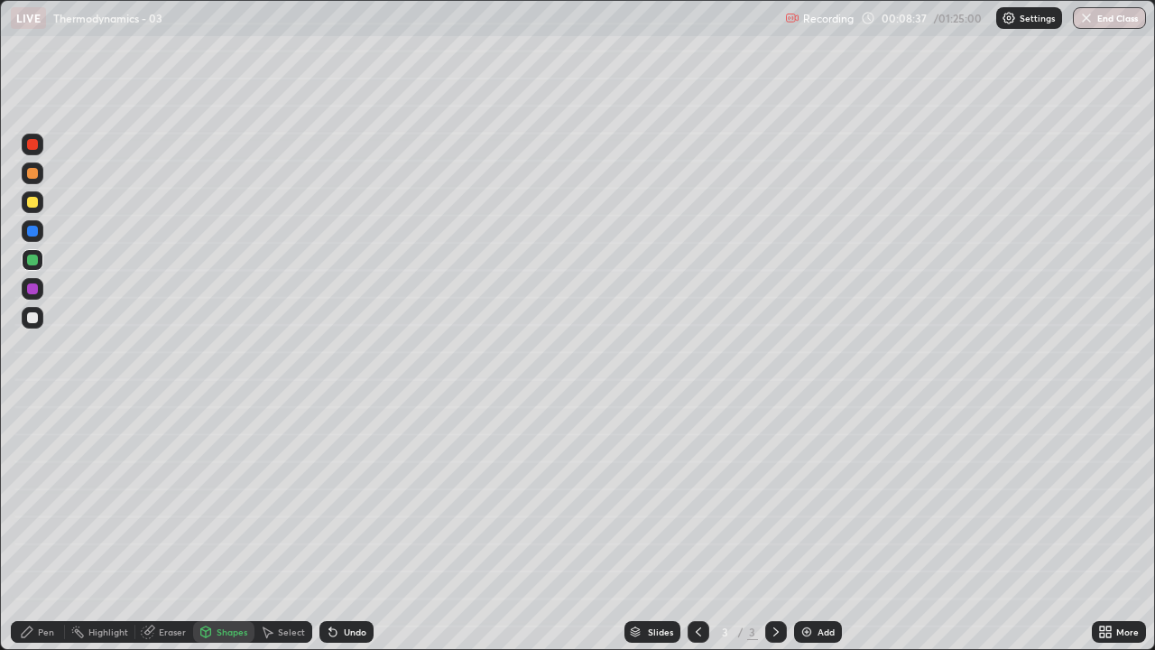
click at [51, 521] on div "Pen" at bounding box center [46, 631] width 16 height 9
click at [804, 521] on img at bounding box center [806, 631] width 14 height 14
click at [803, 521] on img at bounding box center [806, 631] width 14 height 14
click at [32, 316] on div at bounding box center [32, 317] width 11 height 11
click at [34, 230] on div at bounding box center [32, 231] width 11 height 11
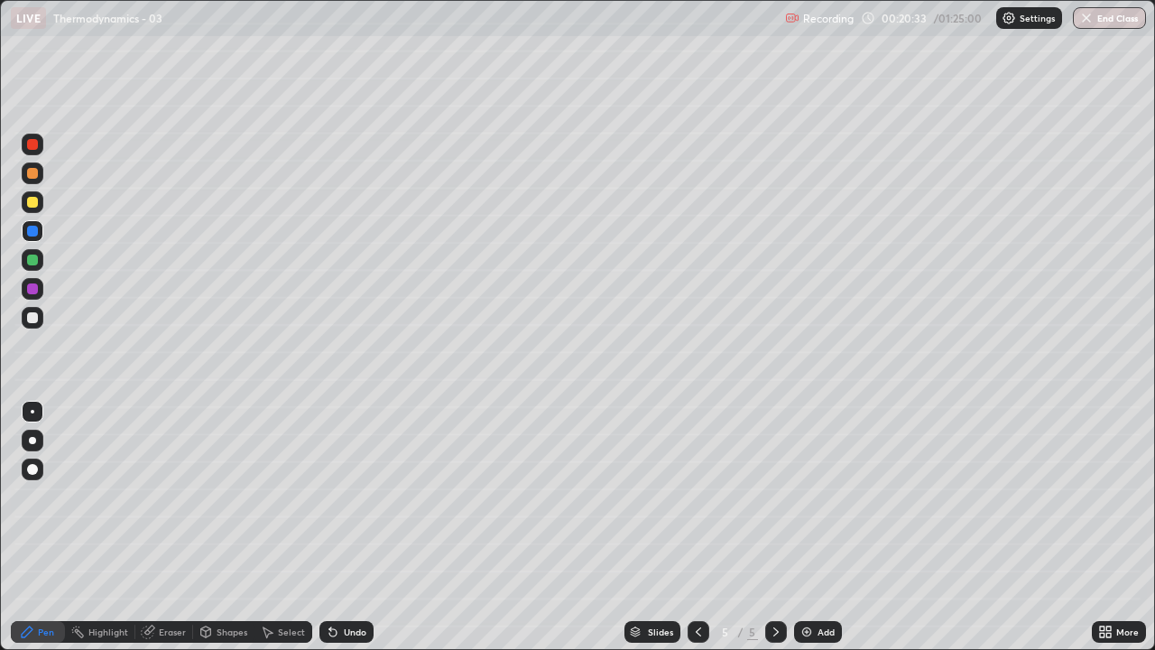
click at [34, 311] on div at bounding box center [33, 318] width 22 height 22
click at [32, 233] on div at bounding box center [32, 231] width 11 height 11
click at [344, 521] on div "Undo" at bounding box center [355, 631] width 23 height 9
click at [354, 521] on div "Undo" at bounding box center [355, 631] width 23 height 9
click at [345, 521] on div "Undo" at bounding box center [355, 631] width 23 height 9
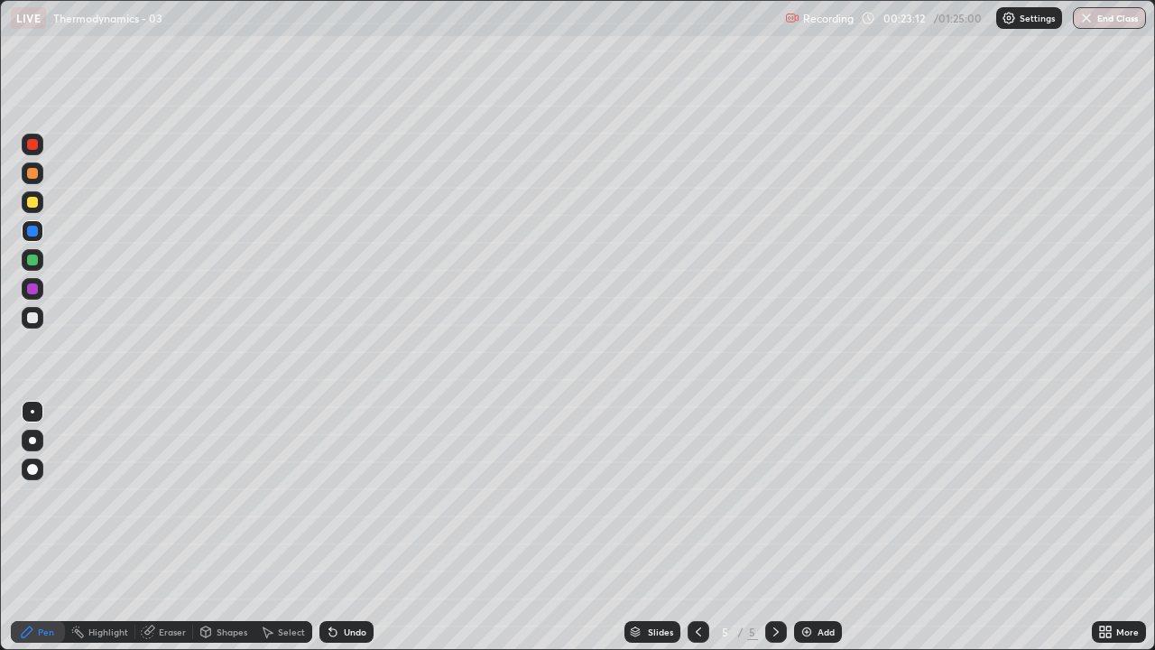
click at [348, 521] on div "Undo" at bounding box center [355, 631] width 23 height 9
click at [807, 521] on img at bounding box center [806, 631] width 14 height 14
click at [33, 259] on div at bounding box center [32, 259] width 11 height 11
click at [346, 521] on div "Undo" at bounding box center [355, 631] width 23 height 9
click at [344, 521] on div "Undo" at bounding box center [355, 631] width 23 height 9
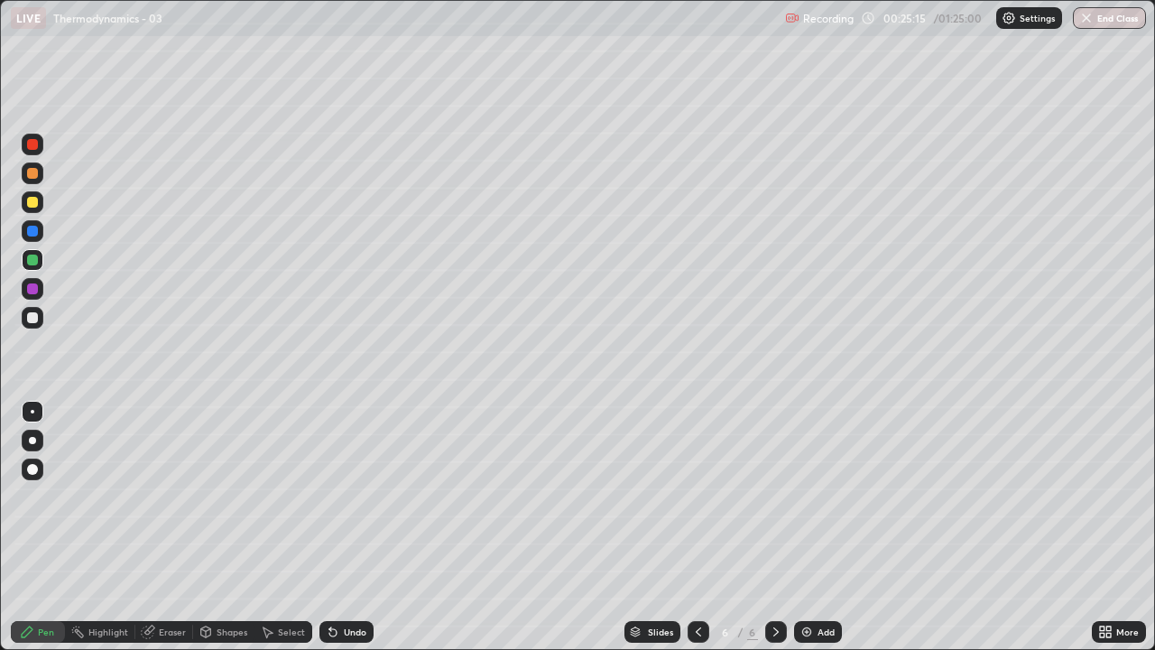
click at [344, 521] on div "Undo" at bounding box center [355, 631] width 23 height 9
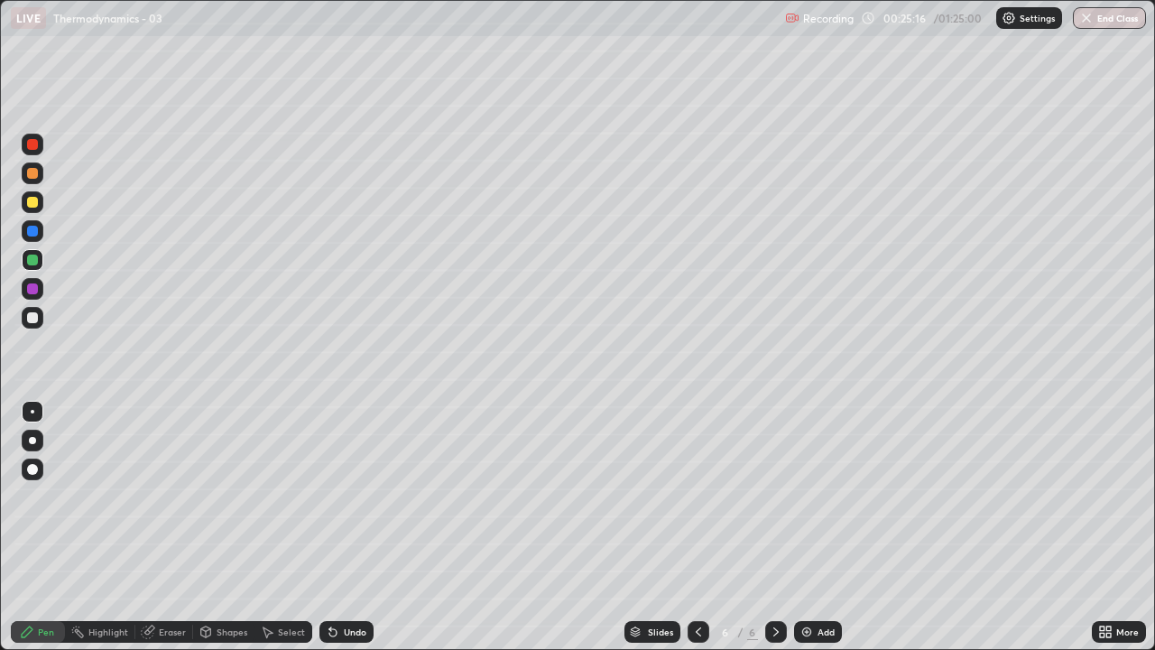
click at [345, 521] on div "Undo" at bounding box center [355, 631] width 23 height 9
click at [344, 521] on div "Undo" at bounding box center [355, 631] width 23 height 9
click at [213, 521] on div "Shapes" at bounding box center [223, 632] width 61 height 22
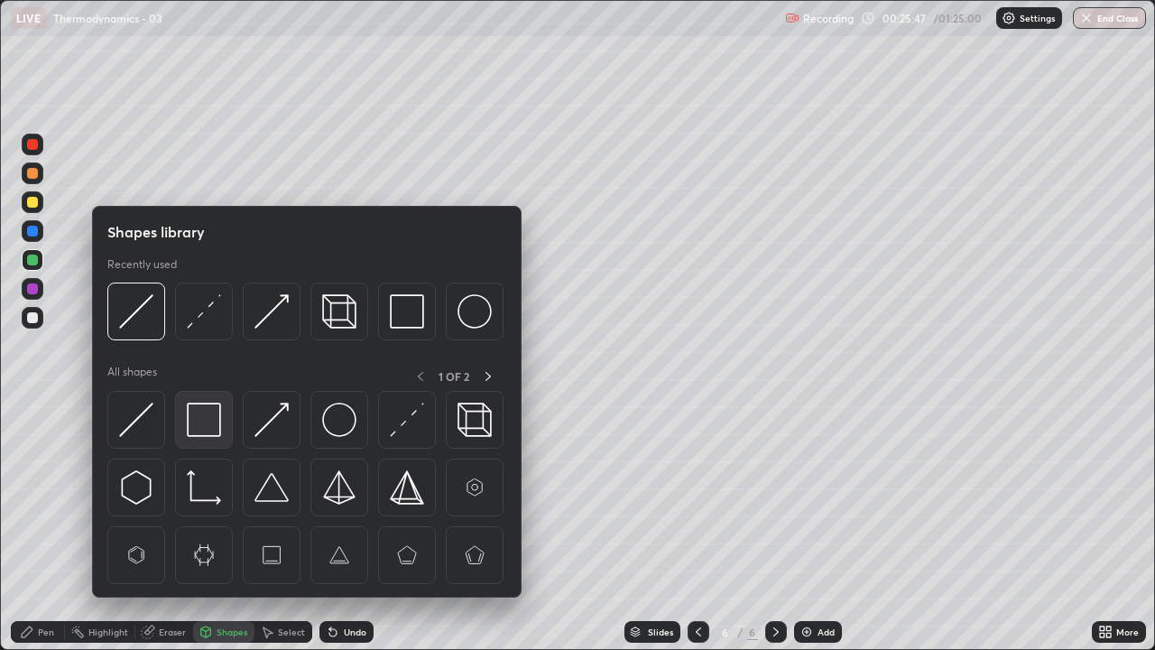
click at [198, 424] on img at bounding box center [204, 419] width 34 height 34
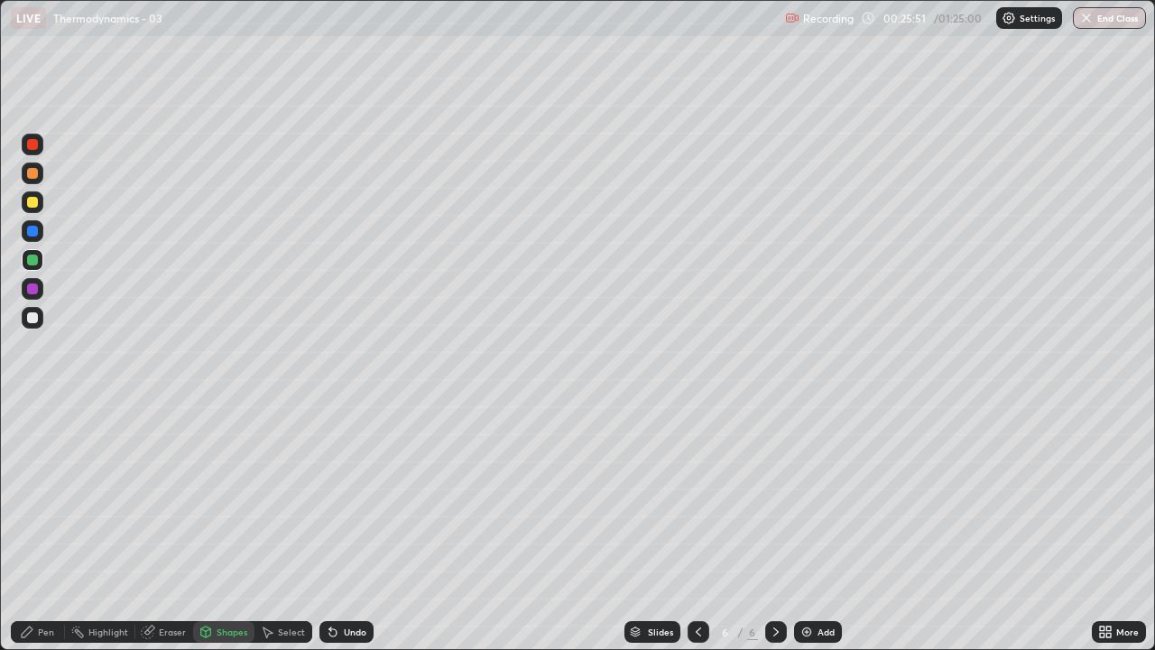
click at [346, 521] on div "Undo" at bounding box center [346, 632] width 54 height 22
click at [46, 521] on div "Pen" at bounding box center [46, 631] width 16 height 9
click at [345, 521] on div "Undo" at bounding box center [355, 631] width 23 height 9
click at [348, 521] on div "Undo" at bounding box center [355, 631] width 23 height 9
click at [803, 521] on img at bounding box center [806, 631] width 14 height 14
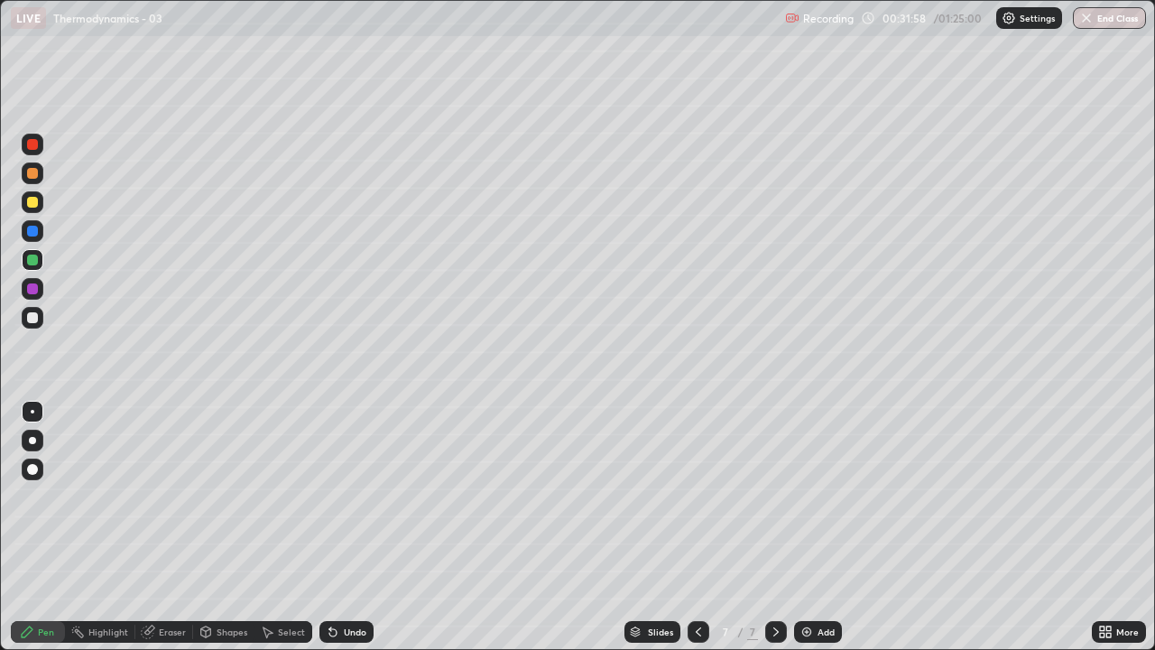
click at [32, 319] on div at bounding box center [32, 317] width 11 height 11
click at [803, 521] on img at bounding box center [806, 631] width 14 height 14
click at [33, 313] on div at bounding box center [32, 317] width 11 height 11
click at [171, 521] on div "Eraser" at bounding box center [172, 631] width 27 height 9
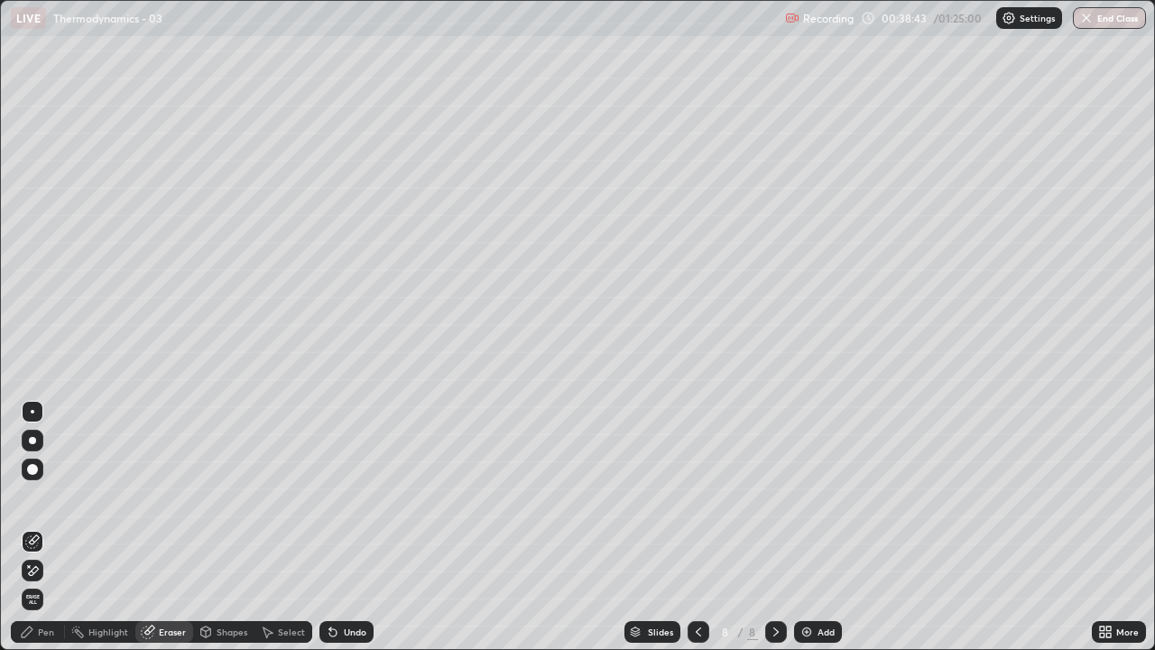
click at [55, 521] on div "Pen" at bounding box center [38, 632] width 54 height 22
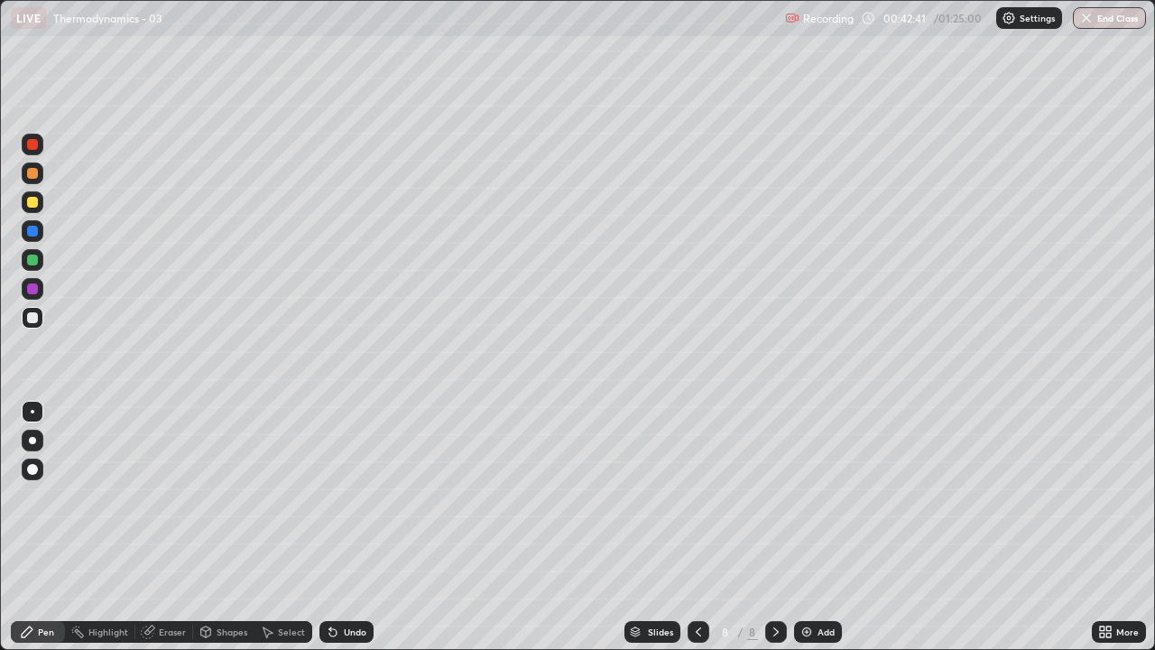
click at [26, 286] on div at bounding box center [33, 289] width 22 height 22
click at [802, 521] on img at bounding box center [806, 631] width 14 height 14
click at [26, 181] on div at bounding box center [33, 173] width 22 height 22
click at [32, 263] on div at bounding box center [32, 259] width 11 height 11
click at [334, 521] on icon at bounding box center [333, 631] width 14 height 14
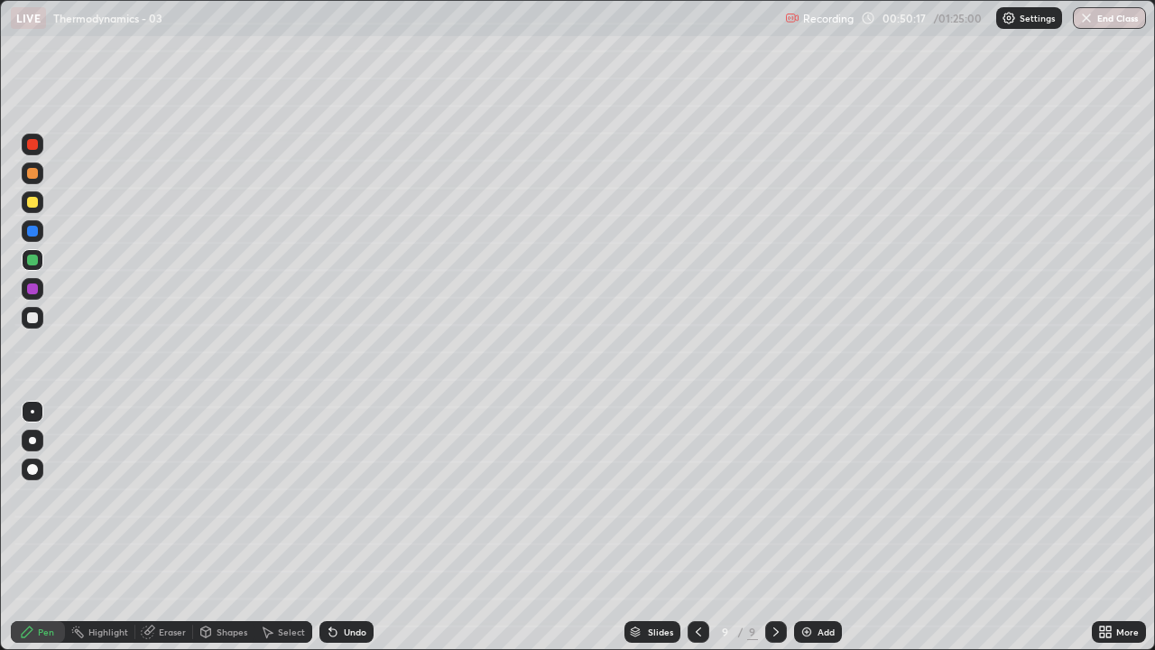
click at [332, 521] on icon at bounding box center [333, 631] width 14 height 14
click at [330, 521] on icon at bounding box center [332, 632] width 7 height 7
click at [344, 521] on div "Undo" at bounding box center [355, 631] width 23 height 9
click at [346, 521] on div "Undo" at bounding box center [355, 631] width 23 height 9
click at [40, 324] on div at bounding box center [33, 318] width 22 height 22
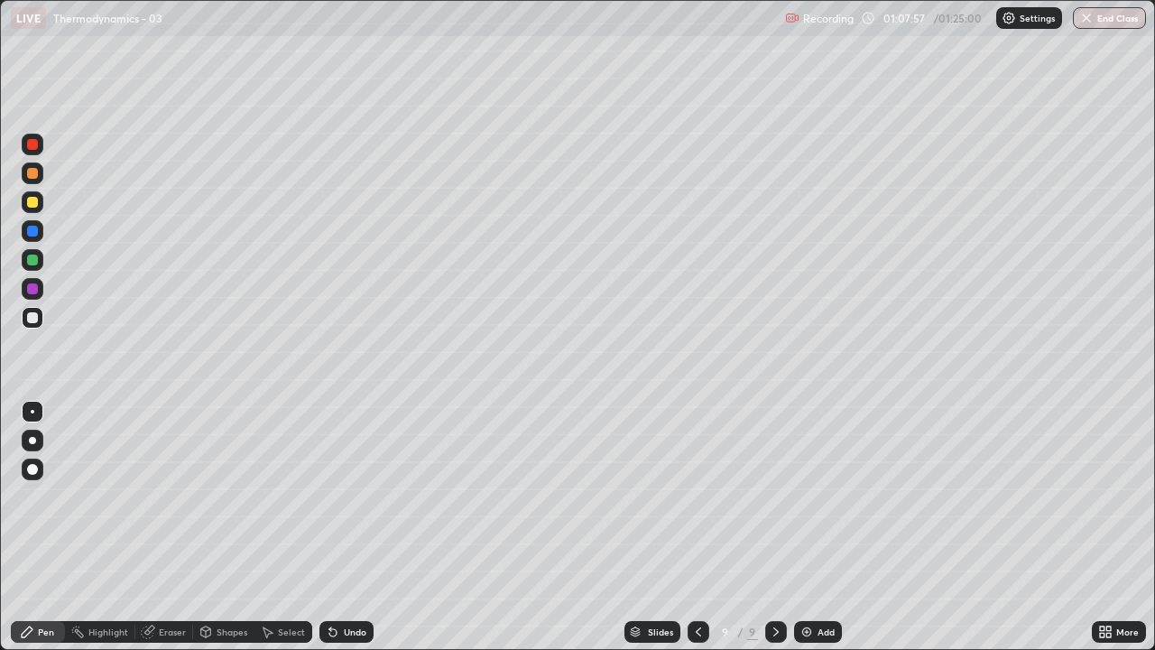
click at [796, 521] on div "Add" at bounding box center [818, 632] width 48 height 22
click at [696, 521] on icon at bounding box center [697, 631] width 14 height 14
click at [815, 521] on div "Add" at bounding box center [818, 632] width 48 height 22
click at [344, 521] on div "Undo" at bounding box center [355, 631] width 23 height 9
click at [1112, 19] on button "End Class" at bounding box center [1109, 18] width 71 height 22
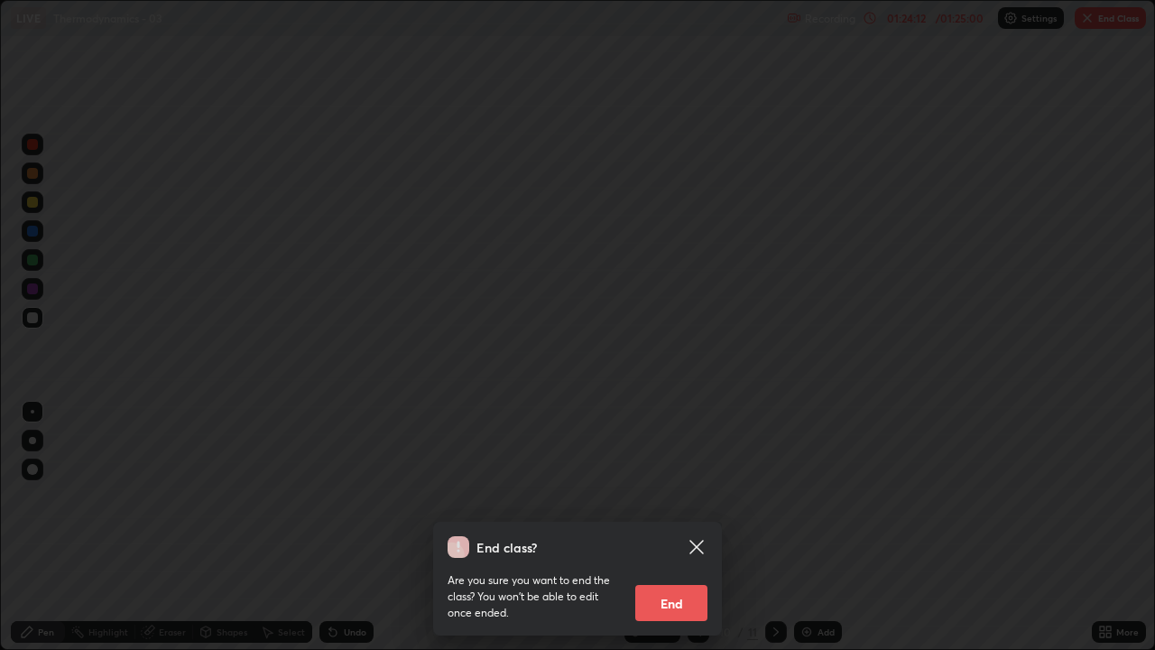
click at [678, 521] on button "End" at bounding box center [671, 603] width 72 height 36
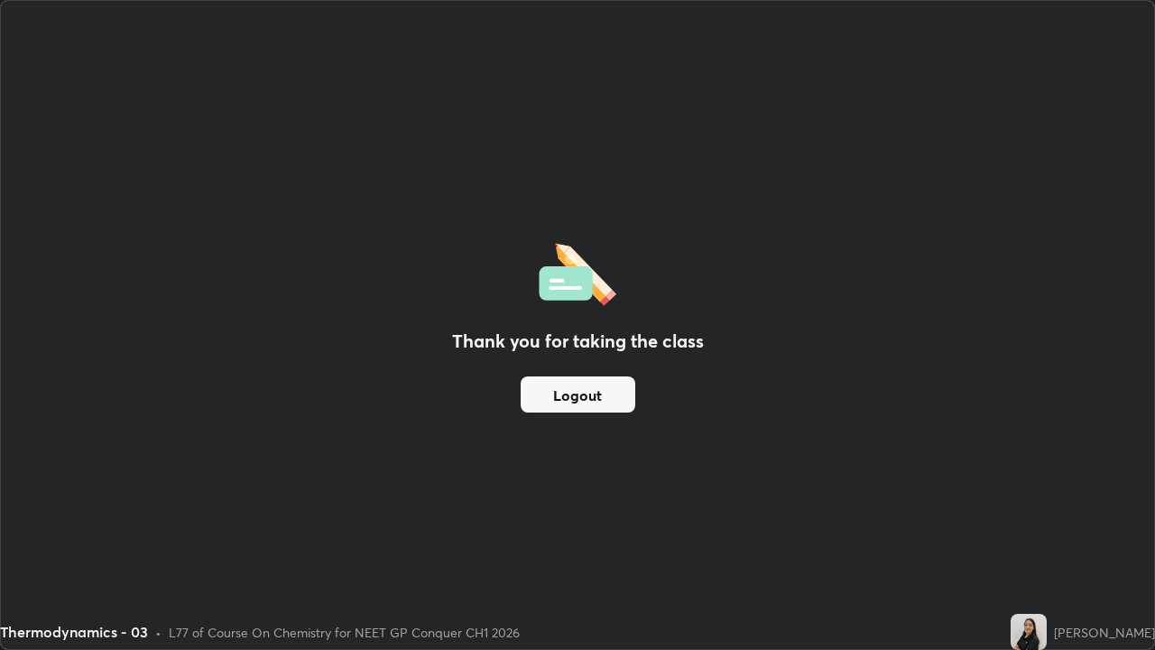
click at [574, 406] on button "Logout" at bounding box center [578, 394] width 115 height 36
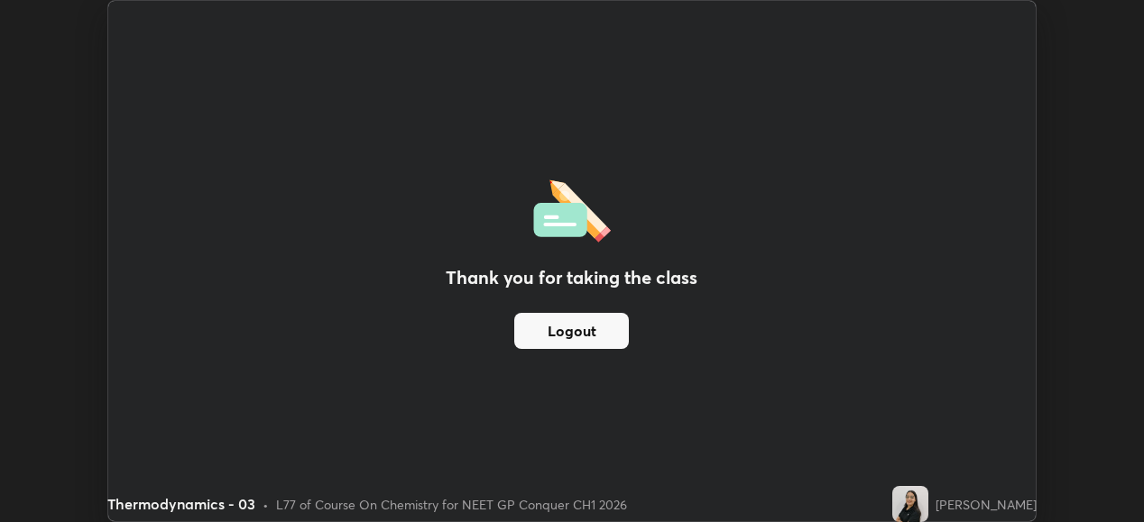
scroll to position [89690, 89069]
